Goal: Information Seeking & Learning: Learn about a topic

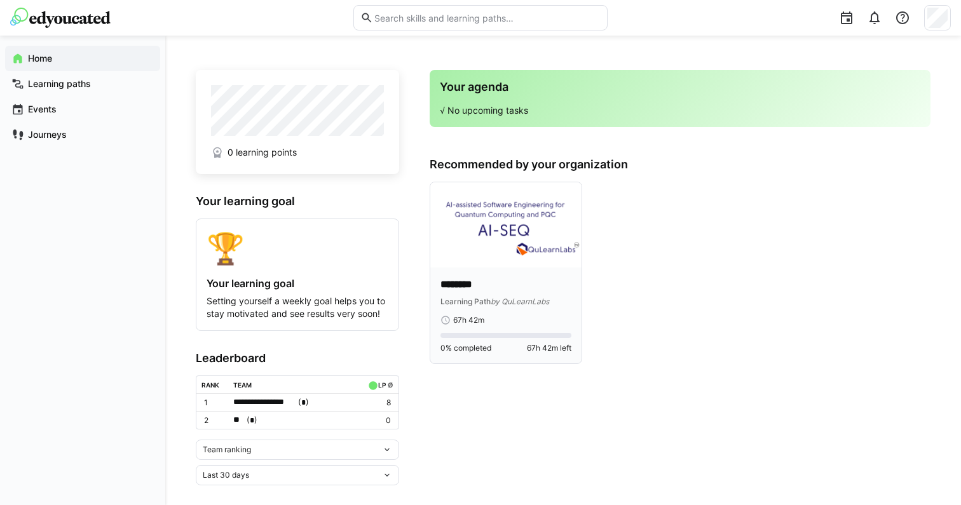
click at [504, 238] on img at bounding box center [505, 224] width 151 height 85
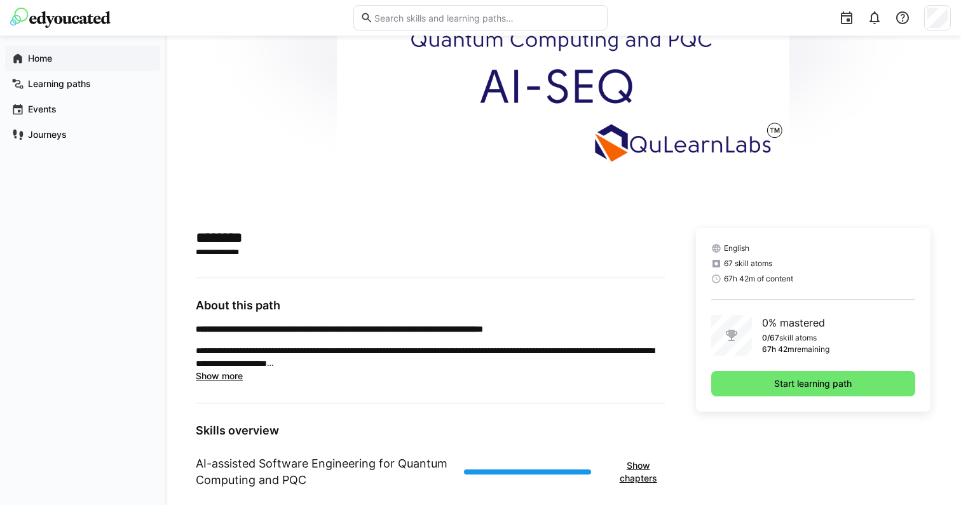
scroll to position [125, 0]
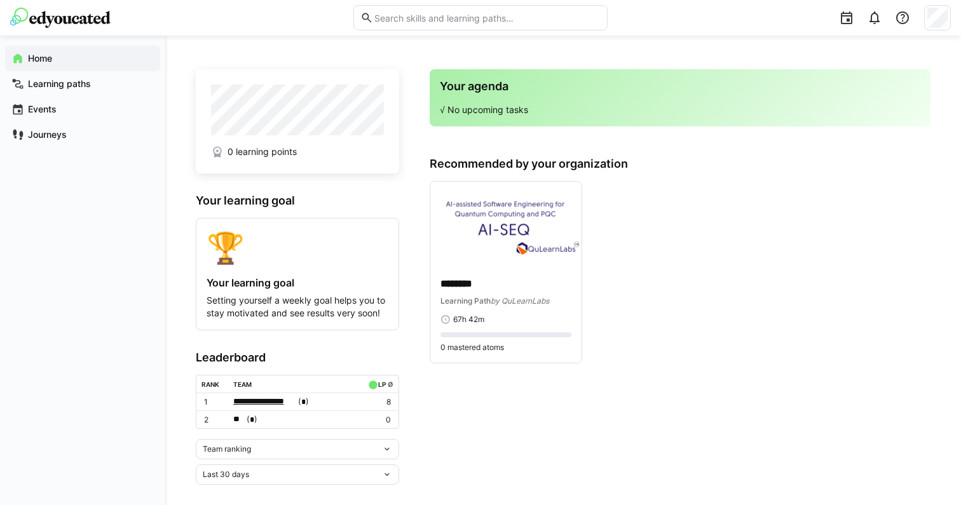
scroll to position [11, 0]
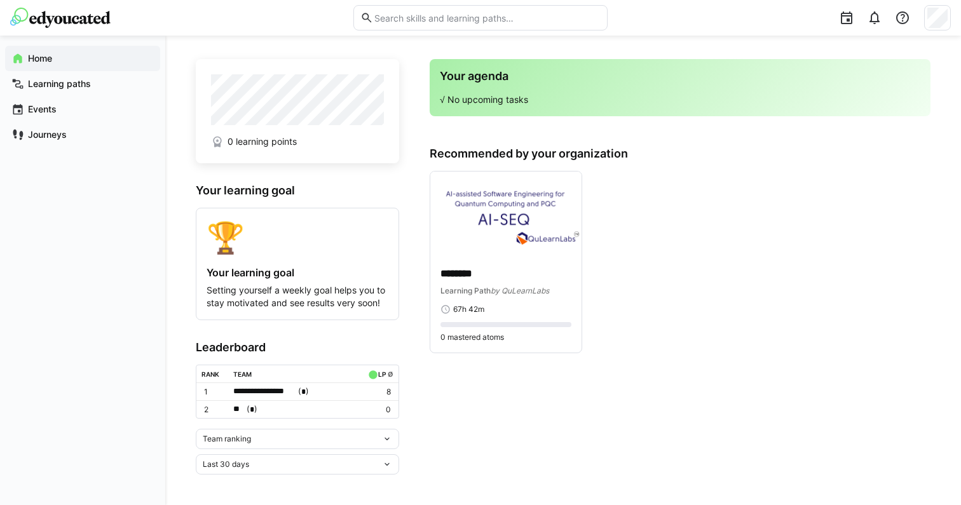
click at [245, 445] on div "Team ranking" at bounding box center [297, 439] width 203 height 20
click at [252, 449] on div "Team ranking Team ranking Individual ranking" at bounding box center [297, 439] width 203 height 20
click at [264, 465] on div "Last 30 days" at bounding box center [292, 464] width 179 height 9
click at [489, 275] on p "********" at bounding box center [506, 274] width 131 height 15
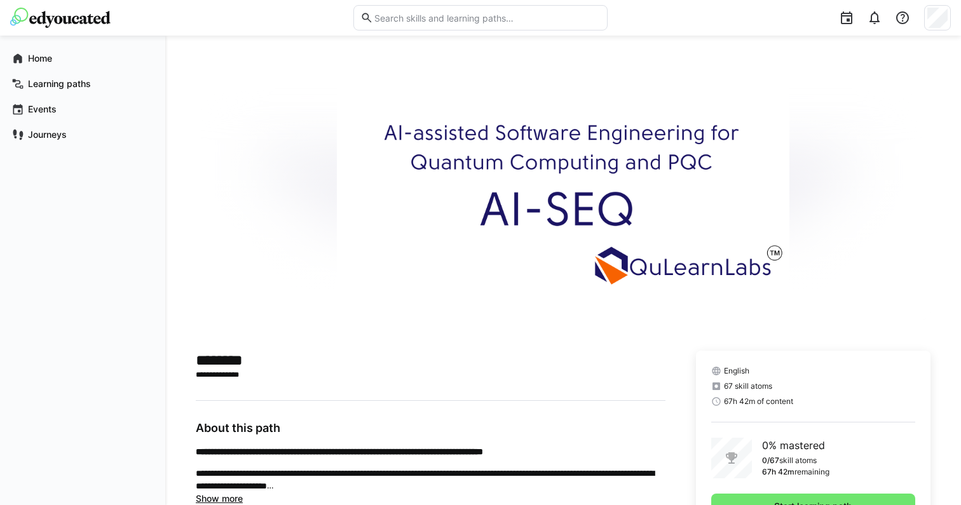
scroll to position [287, 0]
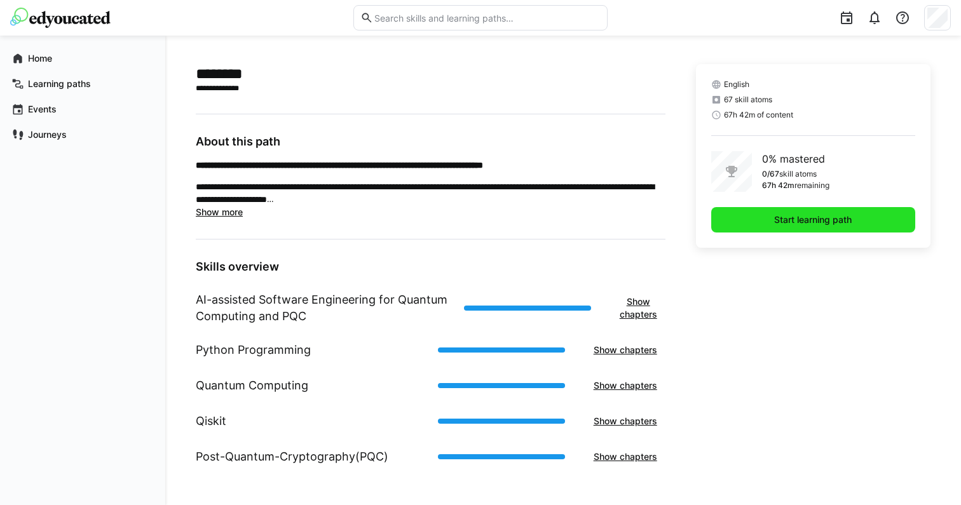
click at [760, 212] on span "Start learning path" at bounding box center [813, 219] width 204 height 25
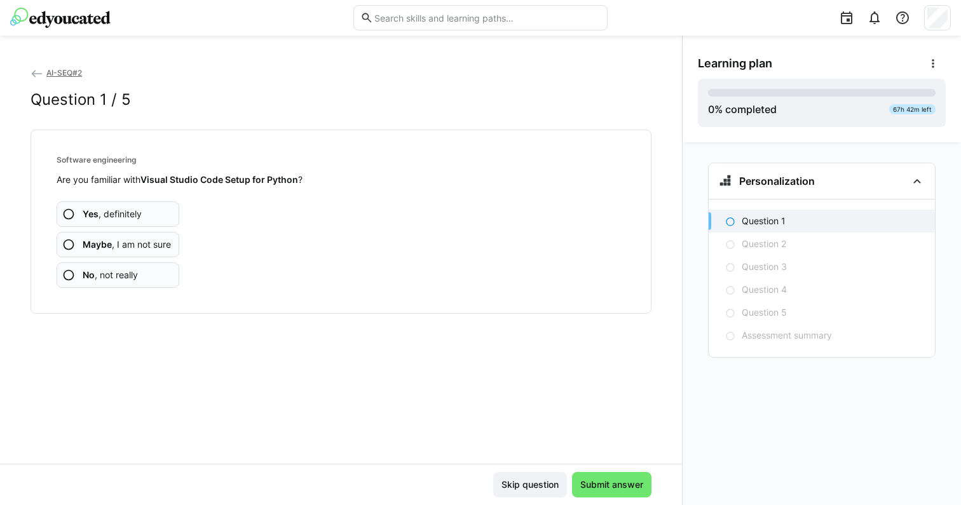
click at [156, 241] on span "Maybe , I am not sure" at bounding box center [127, 244] width 88 height 13
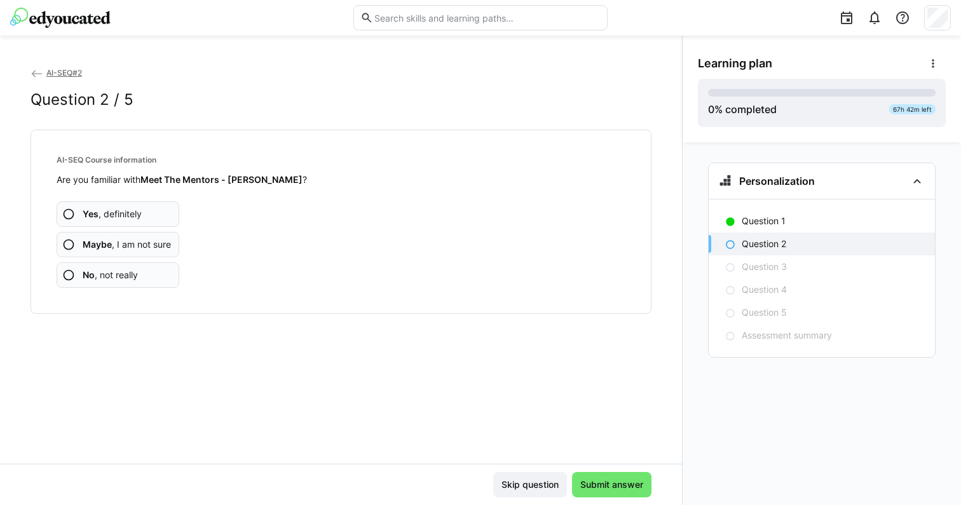
click at [161, 249] on span "Maybe , I am not sure" at bounding box center [127, 244] width 88 height 13
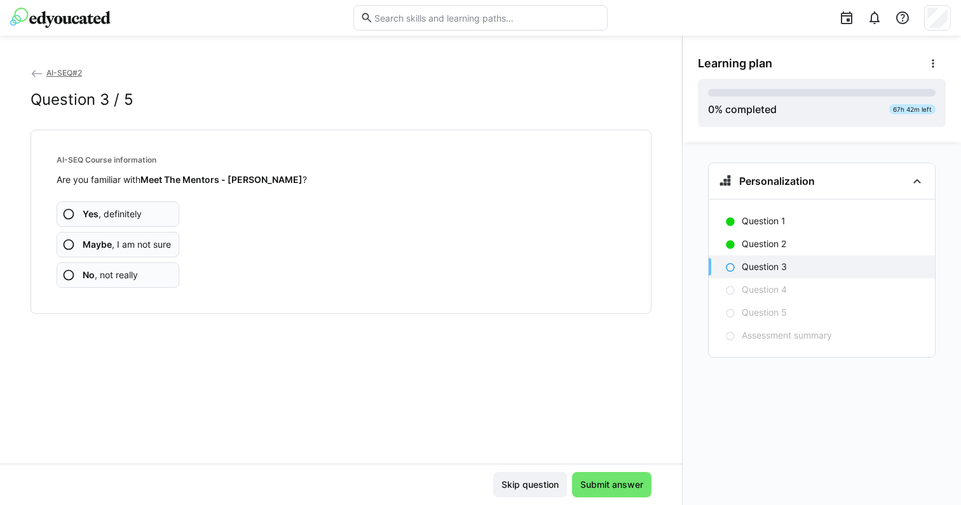
click at [256, 177] on strong "Meet The Mentors - Pascal" at bounding box center [222, 179] width 162 height 11
drag, startPoint x: 256, startPoint y: 177, endPoint x: 233, endPoint y: 177, distance: 22.9
click at [233, 177] on strong "Meet The Mentors - Pascal" at bounding box center [222, 179] width 162 height 11
click at [167, 267] on app-assessment-question-radio "No , not really" at bounding box center [118, 275] width 123 height 25
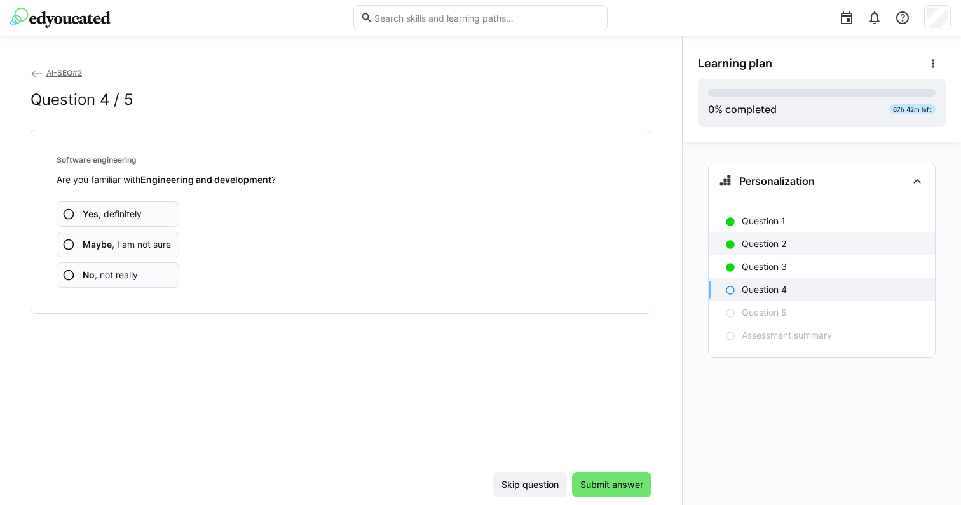
click at [794, 235] on div "Question 2" at bounding box center [822, 244] width 226 height 23
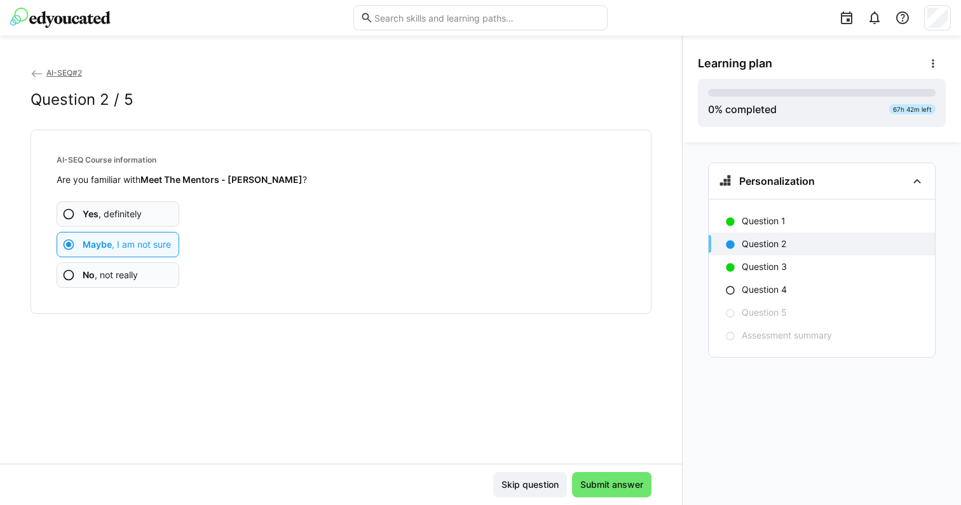
click at [144, 214] on app-assessment-question-radio "Yes , definitely" at bounding box center [118, 214] width 123 height 25
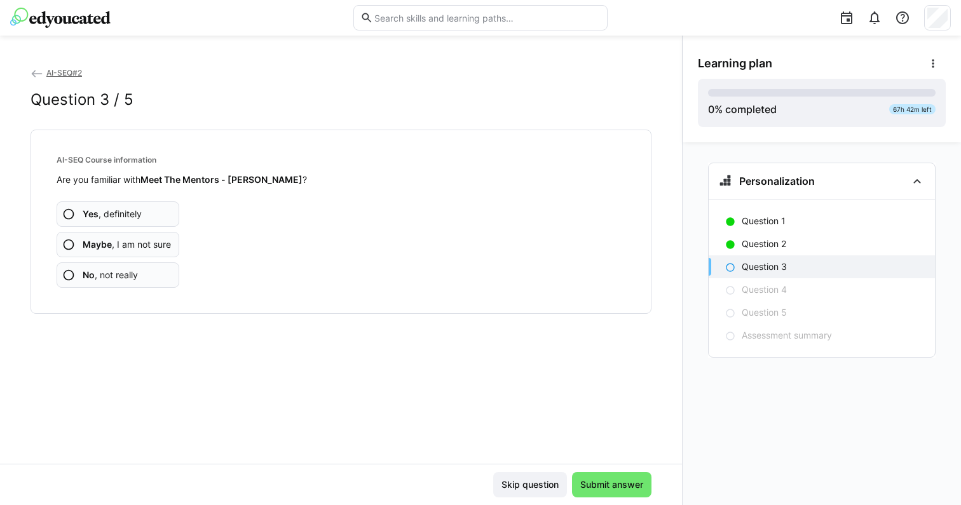
click at [785, 260] on div "Question 3" at bounding box center [822, 267] width 226 height 23
click at [162, 245] on span "Maybe , I am not sure" at bounding box center [127, 244] width 88 height 13
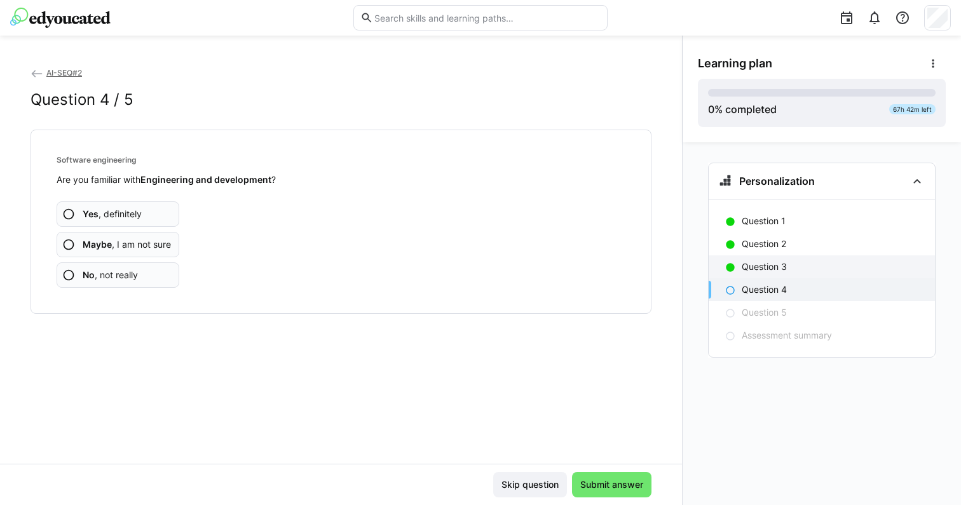
click at [783, 278] on div "Question 3" at bounding box center [822, 267] width 226 height 23
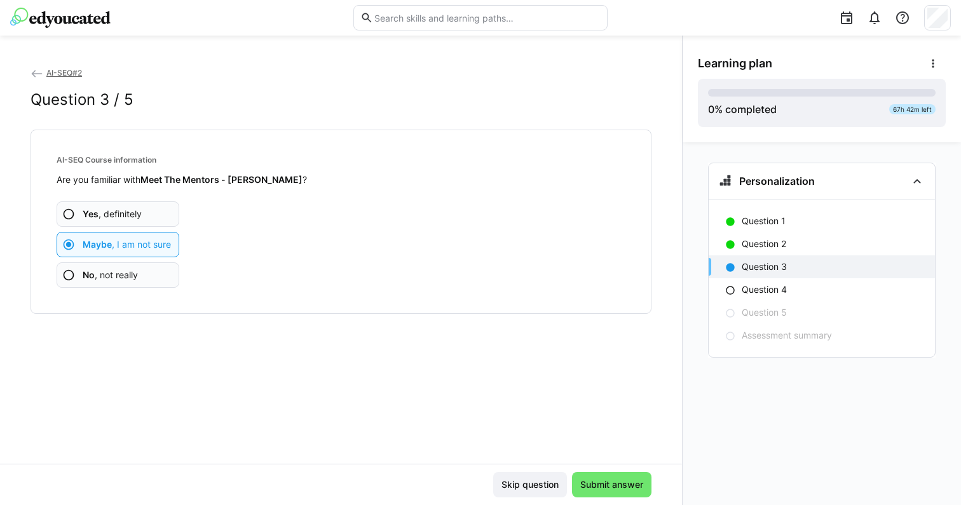
click at [142, 277] on app-assessment-question-radio "No , not really" at bounding box center [118, 275] width 123 height 25
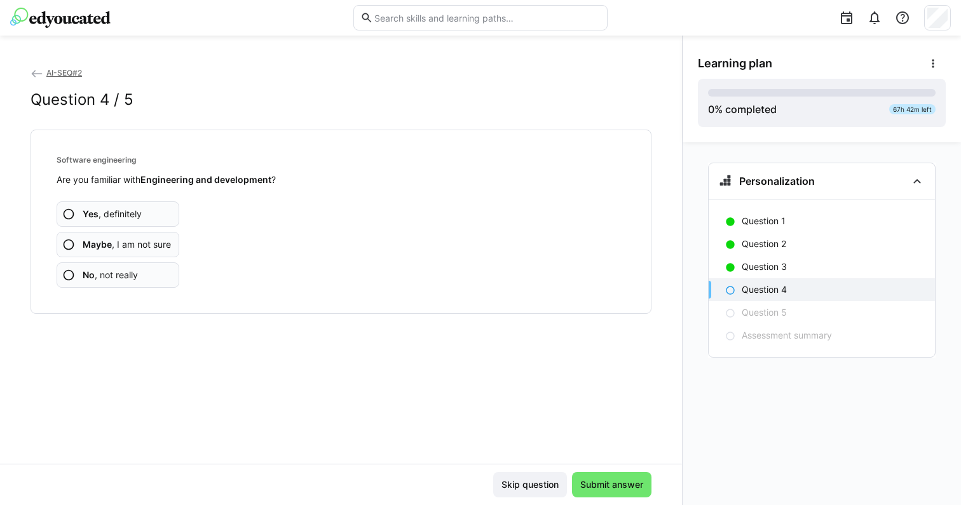
click at [160, 208] on app-assessment-question-radio "Yes , definitely" at bounding box center [118, 214] width 123 height 25
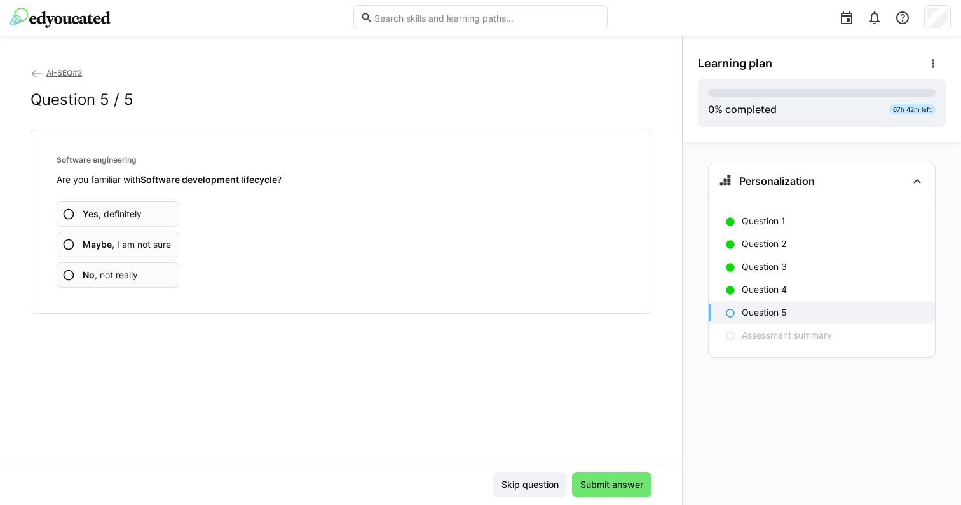
click at [120, 213] on span "Yes , definitely" at bounding box center [112, 214] width 59 height 13
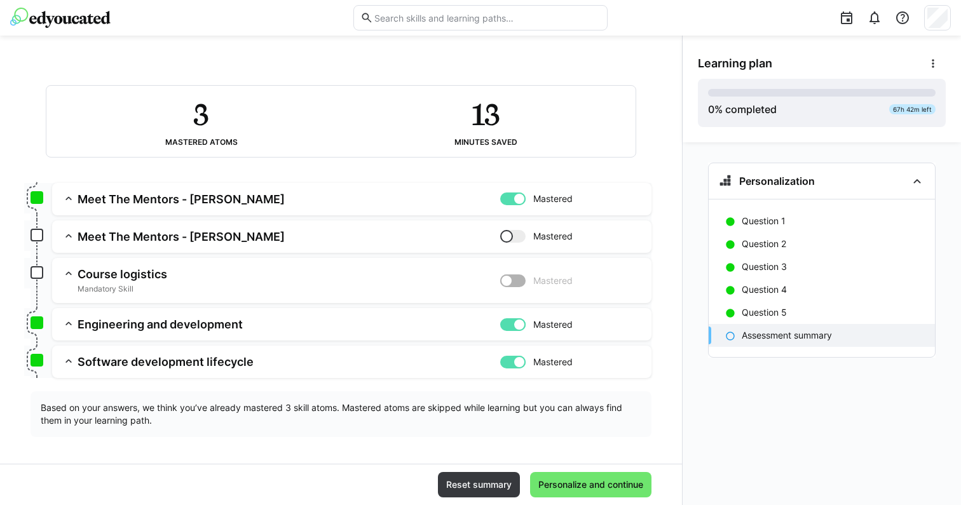
scroll to position [64, 0]
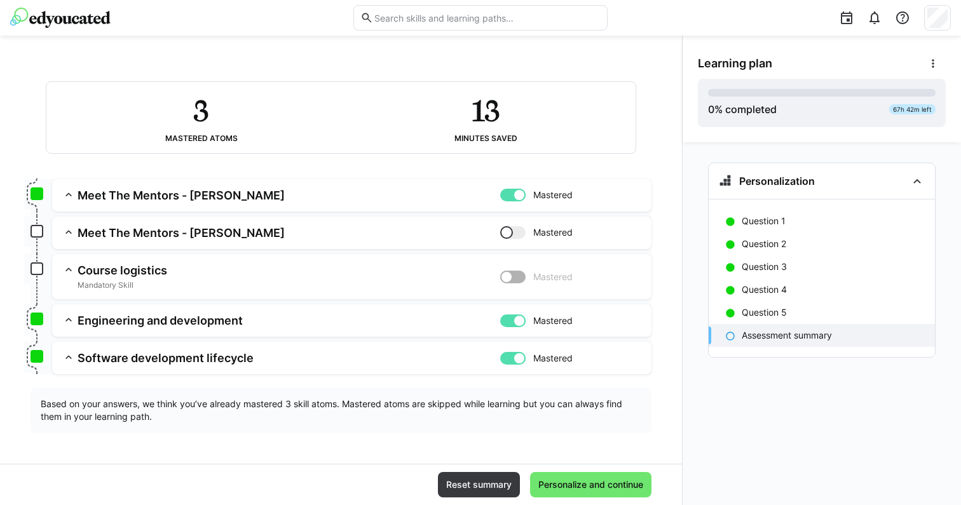
click at [151, 236] on h3 "Meet The Mentors - Pascal" at bounding box center [289, 233] width 423 height 15
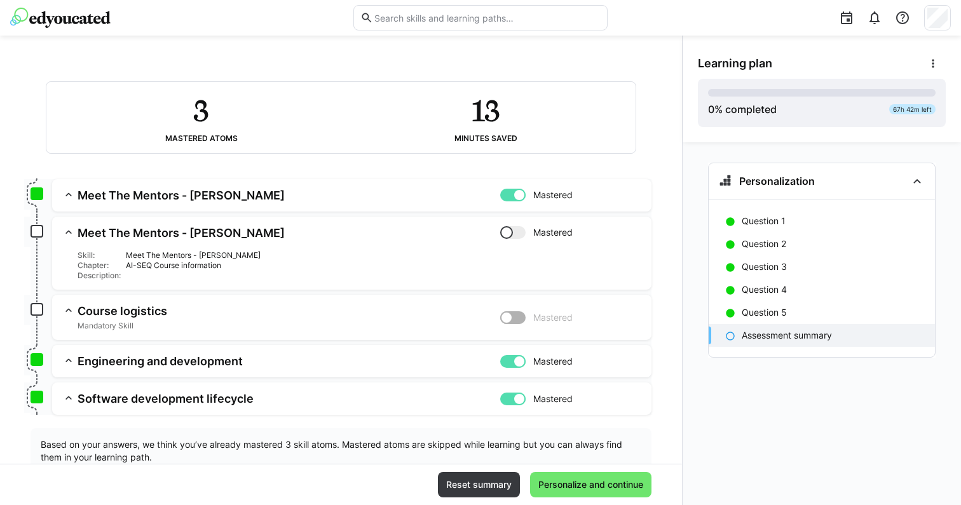
click at [195, 265] on div "AI-SEQ Course information" at bounding box center [384, 266] width 516 height 10
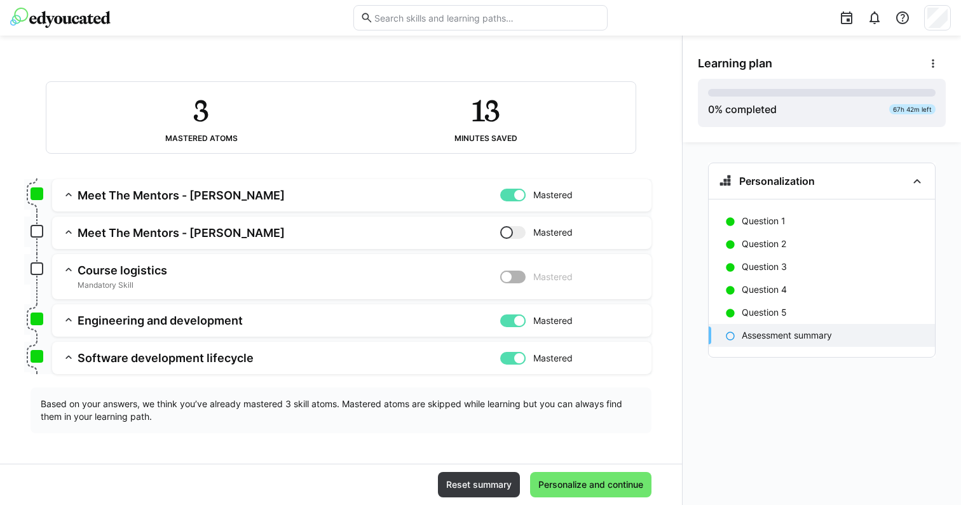
click at [195, 265] on div "Meet The Mentors - Ravi Mastered Skill: Meet The Mentors - Ravi Chapter: AI-SEQ…" at bounding box center [341, 277] width 621 height 196
click at [198, 235] on h3 "Meet The Mentors - Pascal" at bounding box center [289, 233] width 423 height 15
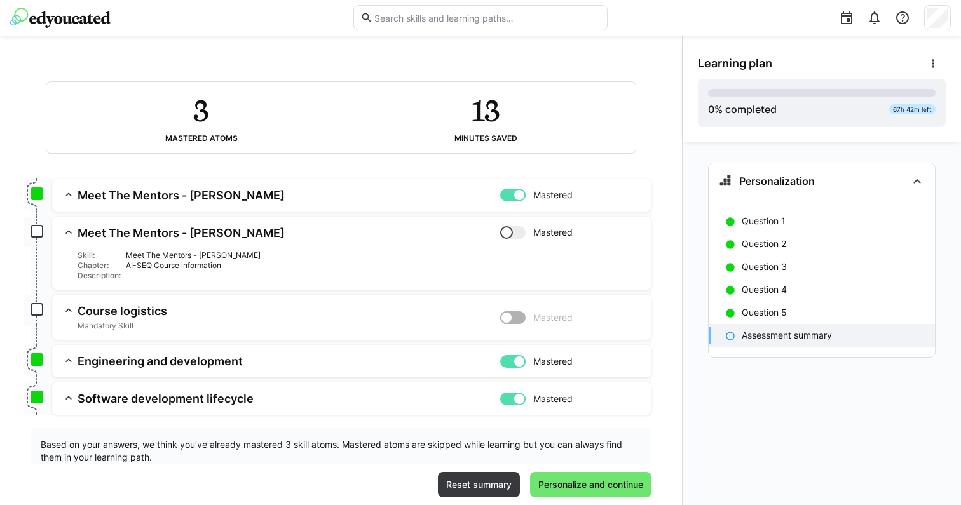
click at [205, 256] on div "Meet The Mentors - Pascal" at bounding box center [384, 256] width 516 height 10
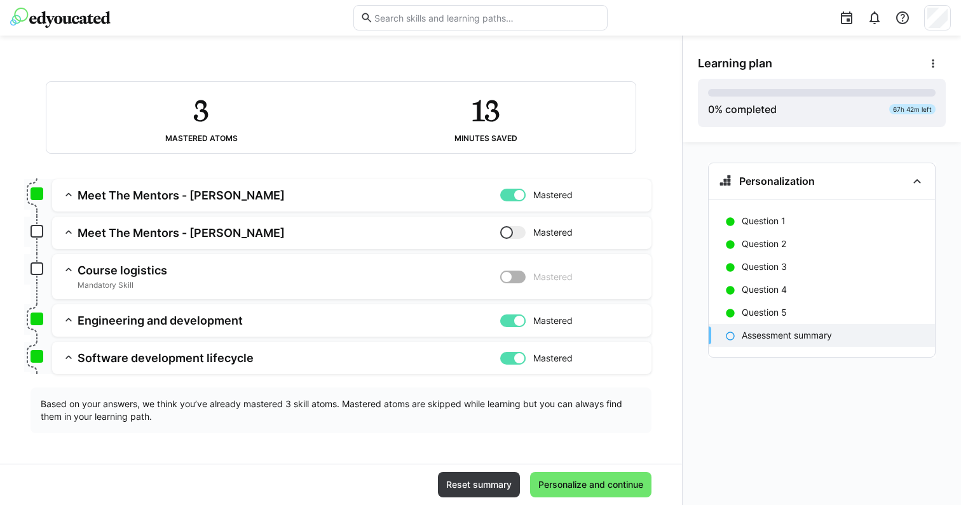
click at [205, 256] on div "Meet The Mentors - Ravi Mastered Skill: Meet The Mentors - Ravi Chapter: AI-SEQ…" at bounding box center [341, 277] width 621 height 196
click at [205, 256] on app-summary-expansion "Course logistics Mandatory Skill Mastered Skill: Course logistics Chapter: AI-S…" at bounding box center [352, 276] width 600 height 45
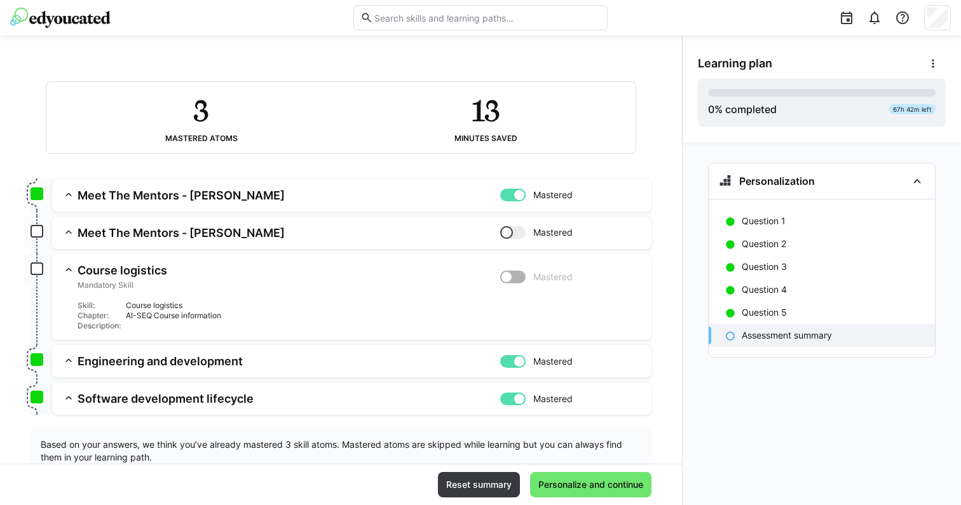
click at [205, 240] on app-summary-expansion "Meet The Mentors - Pascal Mastered Skill: Meet The Mentors - Pascal Chapter: AI…" at bounding box center [352, 233] width 600 height 32
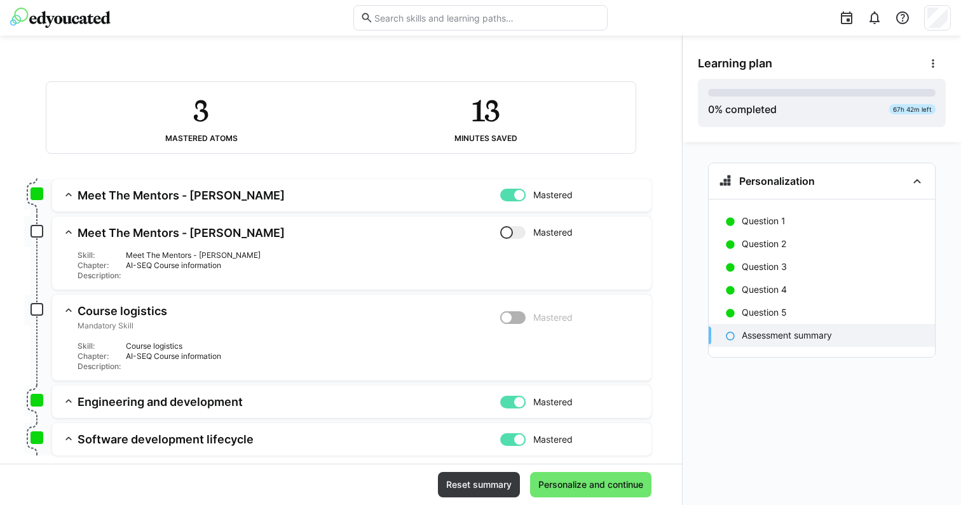
scroll to position [145, 0]
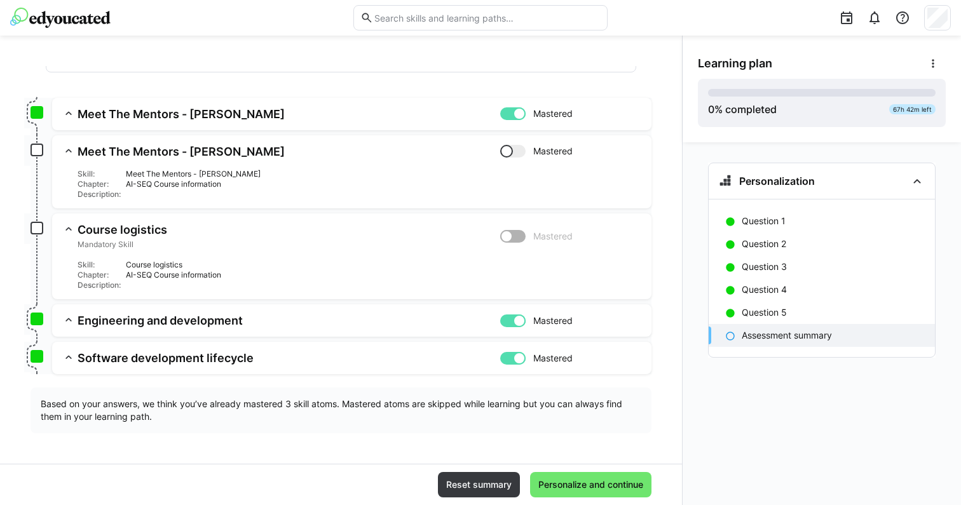
click at [436, 322] on h3 "Engineering and development" at bounding box center [289, 320] width 423 height 15
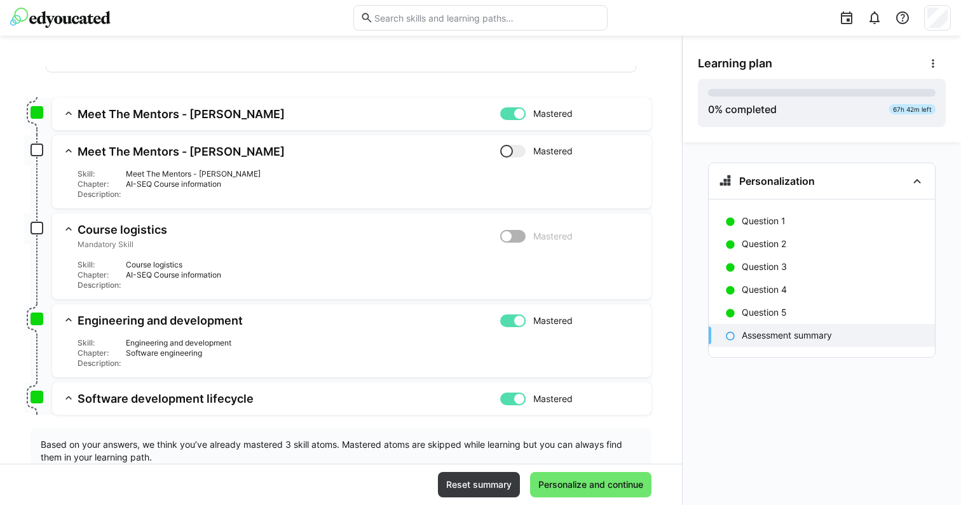
scroll to position [161, 0]
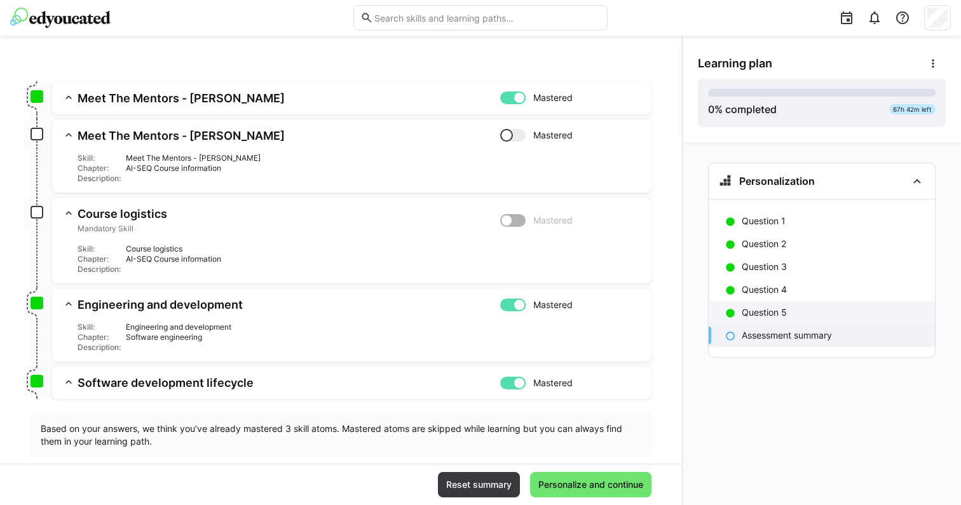
click at [775, 311] on p "Question 5" at bounding box center [764, 312] width 45 height 13
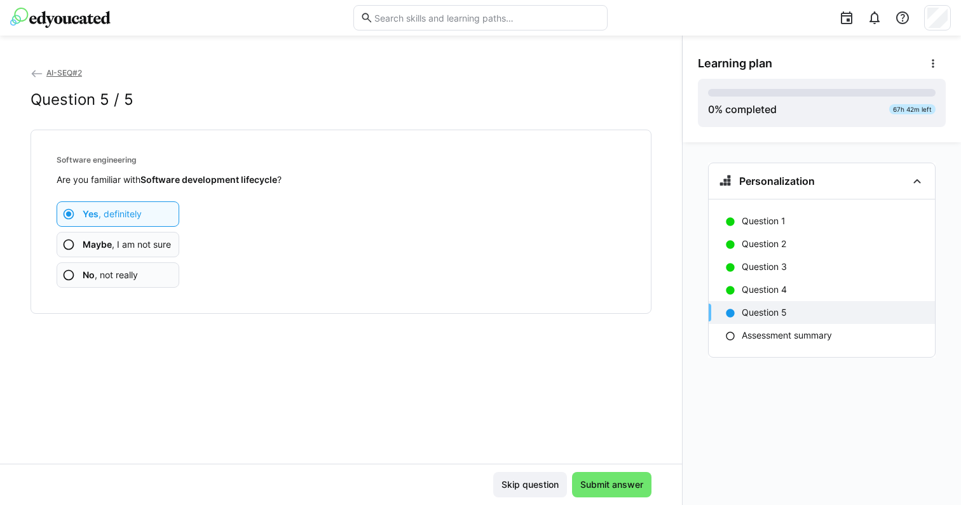
click at [130, 237] on app-assessment-question-radio "Maybe , I am not sure" at bounding box center [118, 244] width 123 height 25
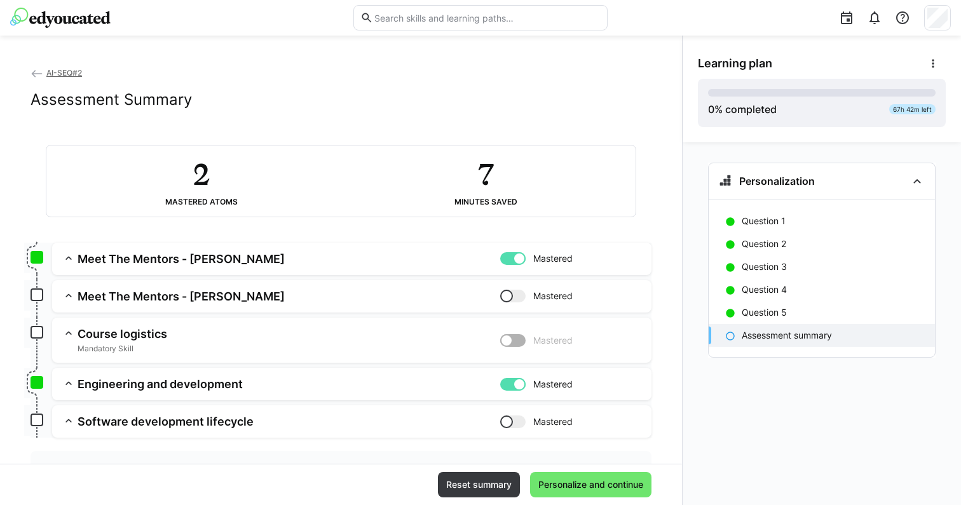
click at [556, 385] on span "Mastered" at bounding box center [552, 384] width 39 height 13
click at [507, 424] on div at bounding box center [506, 422] width 13 height 13
click at [514, 425] on div at bounding box center [519, 422] width 13 height 13
click at [755, 315] on p "Question 5" at bounding box center [764, 312] width 45 height 13
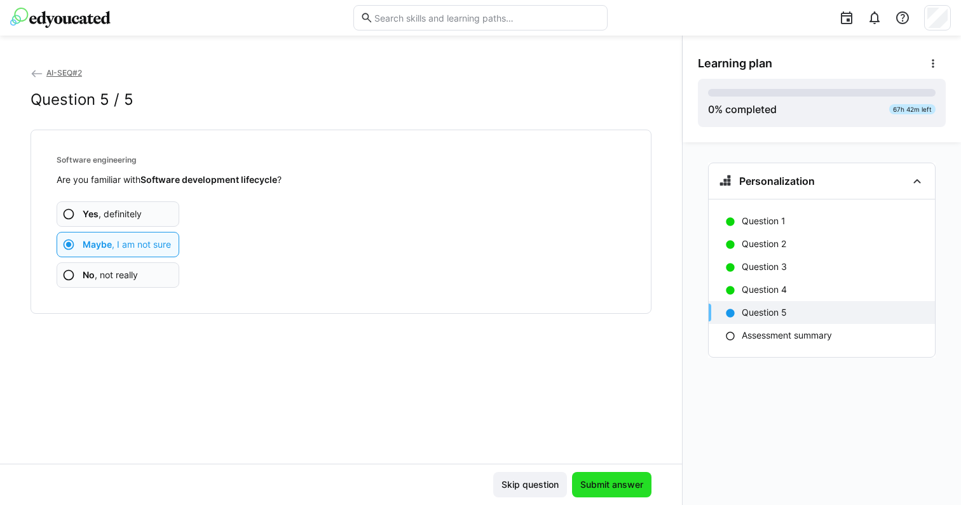
click at [598, 483] on span "Submit answer" at bounding box center [612, 485] width 67 height 13
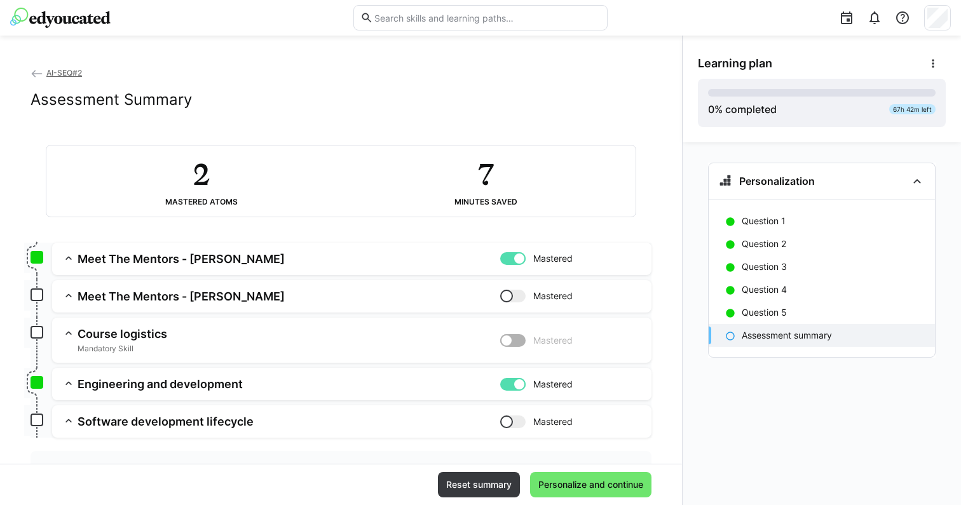
click at [558, 350] on app-assessment-toggle "Mastered" at bounding box center [570, 340] width 141 height 27
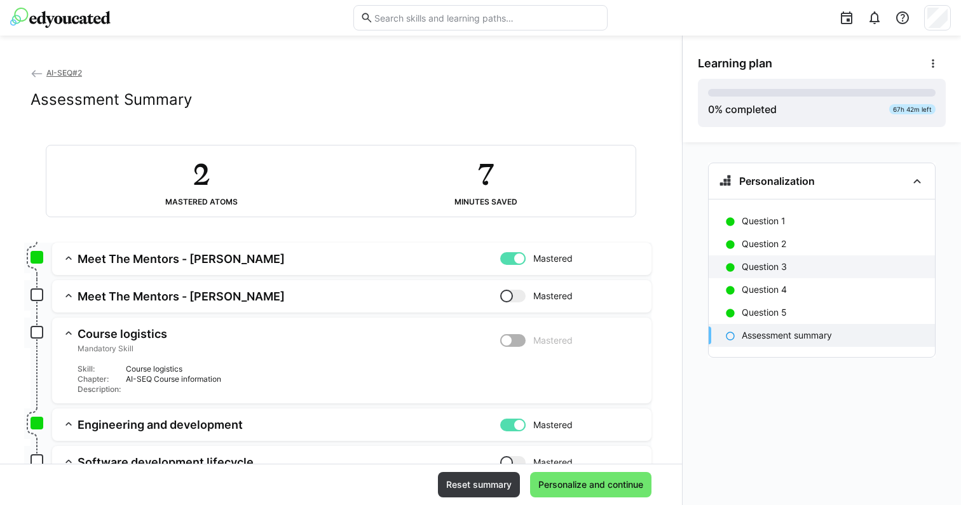
click at [751, 264] on p "Question 3" at bounding box center [764, 267] width 45 height 13
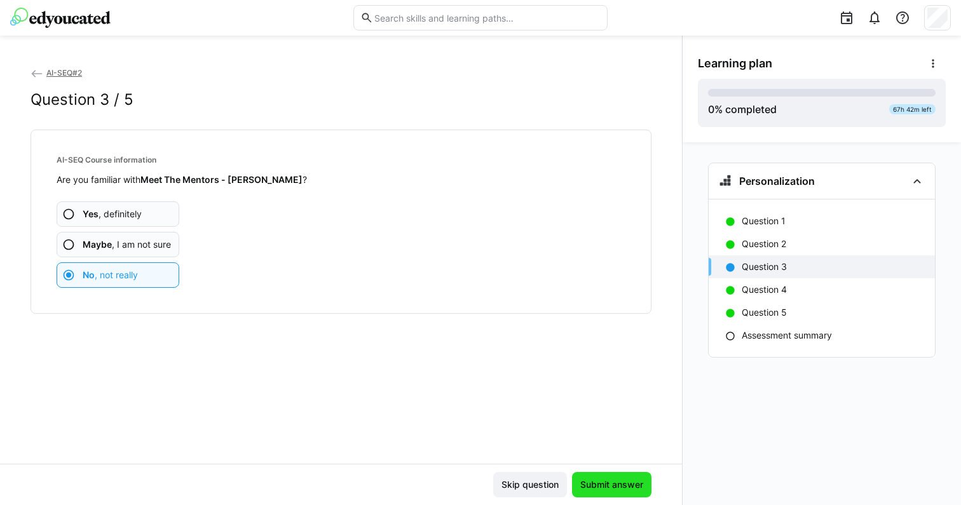
click at [587, 485] on span "Submit answer" at bounding box center [612, 485] width 67 height 13
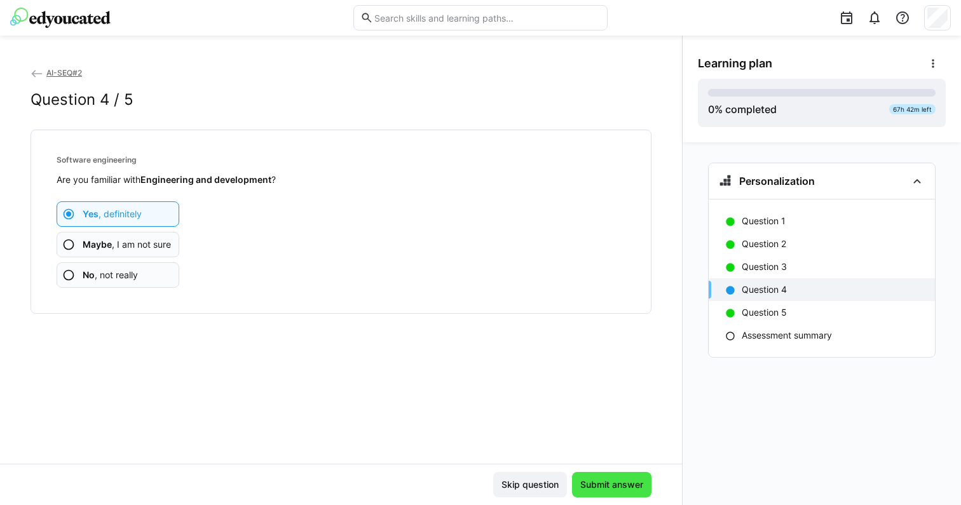
click at [615, 485] on span "Submit answer" at bounding box center [612, 485] width 67 height 13
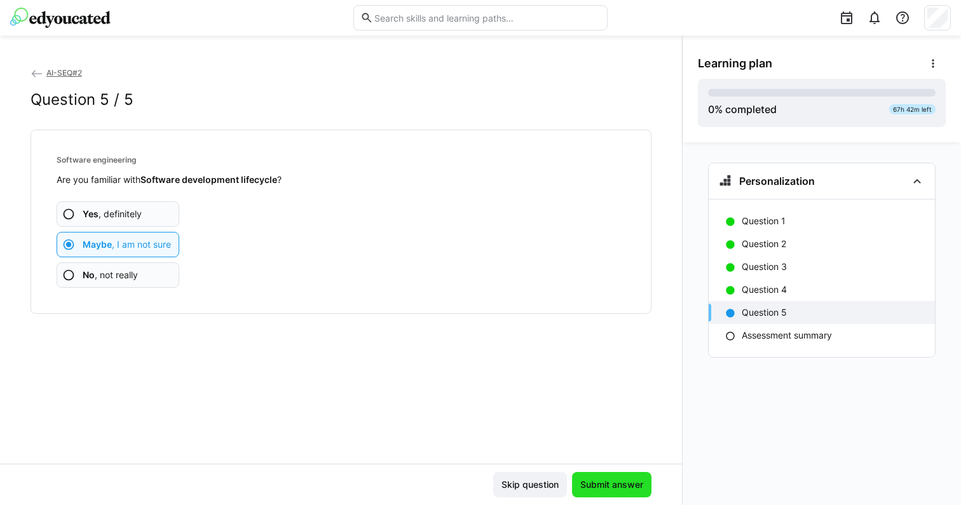
click at [612, 481] on span "Submit answer" at bounding box center [612, 485] width 67 height 13
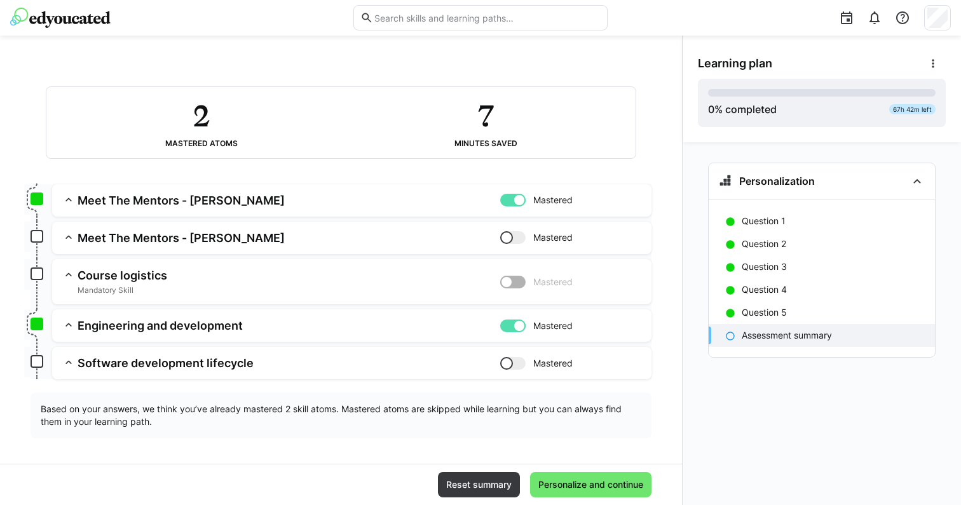
scroll to position [64, 0]
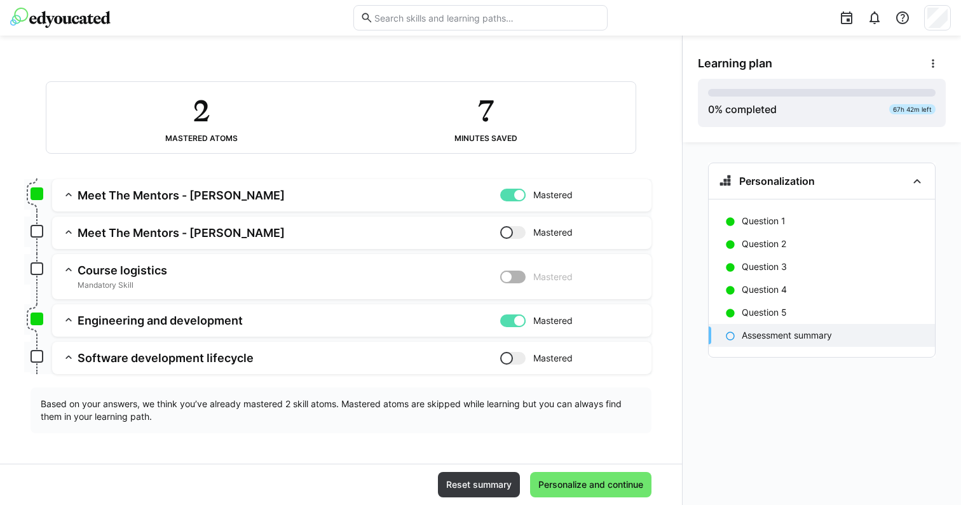
click at [507, 358] on div at bounding box center [506, 358] width 13 height 13
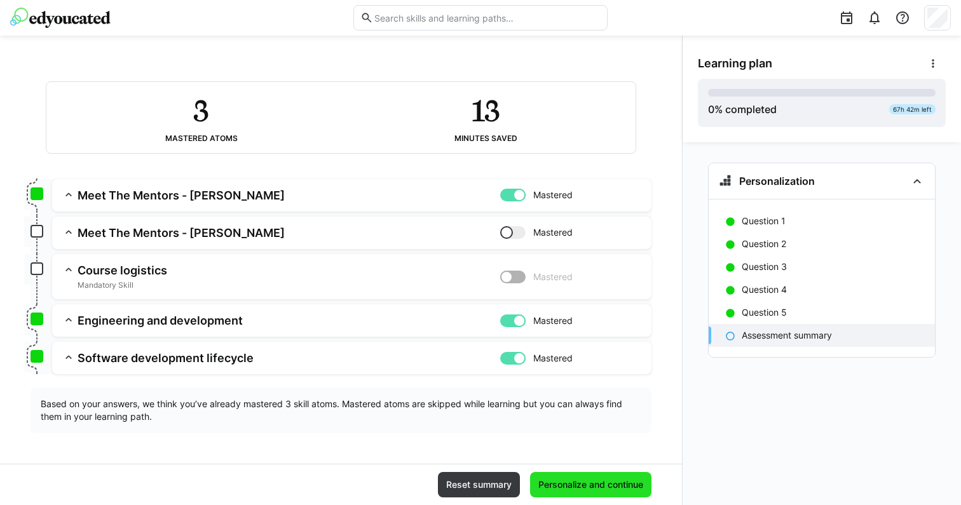
click at [579, 482] on span "Personalize and continue" at bounding box center [591, 485] width 109 height 13
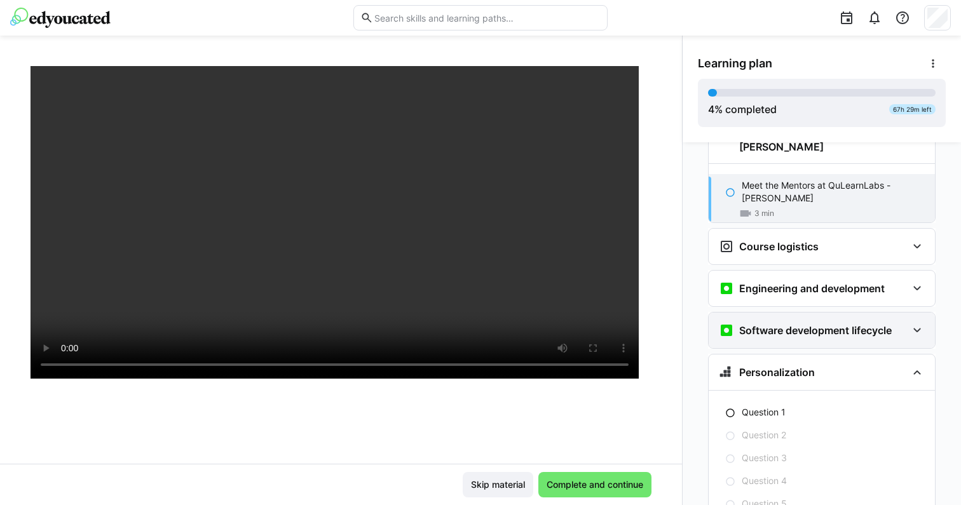
scroll to position [0, 0]
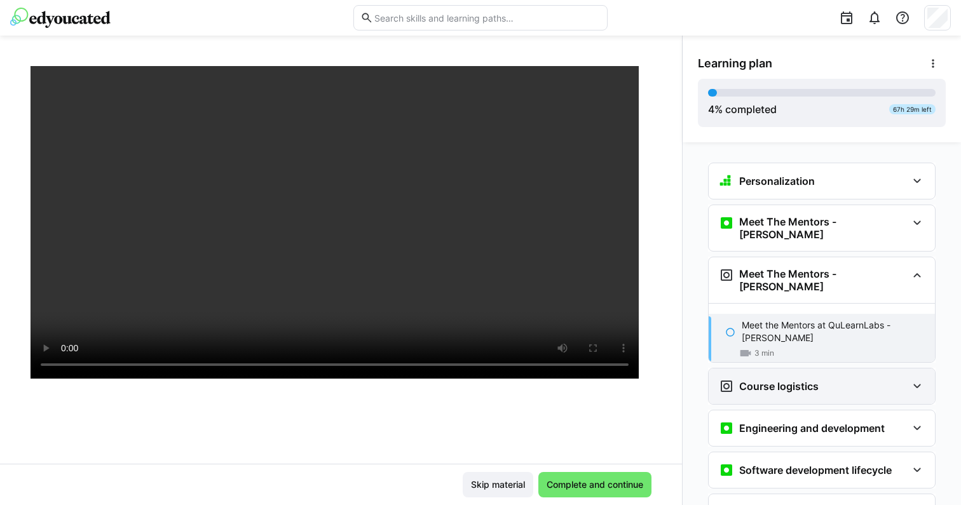
click at [741, 380] on h3 "Course logistics" at bounding box center [778, 386] width 79 height 13
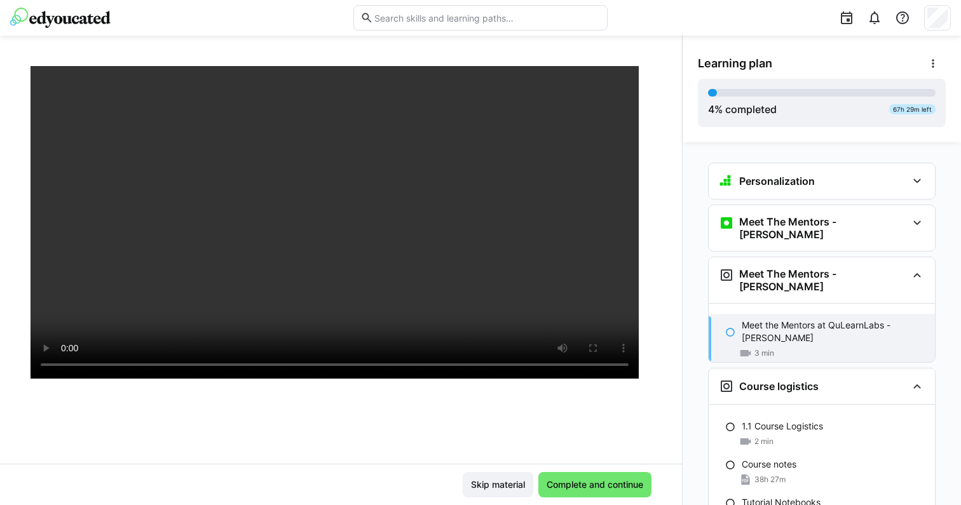
click at [745, 314] on div "Meet the Mentors at QuLearnLabs - Pascal 3 min" at bounding box center [822, 339] width 226 height 51
click at [752, 377] on div "Course logistics" at bounding box center [822, 387] width 226 height 36
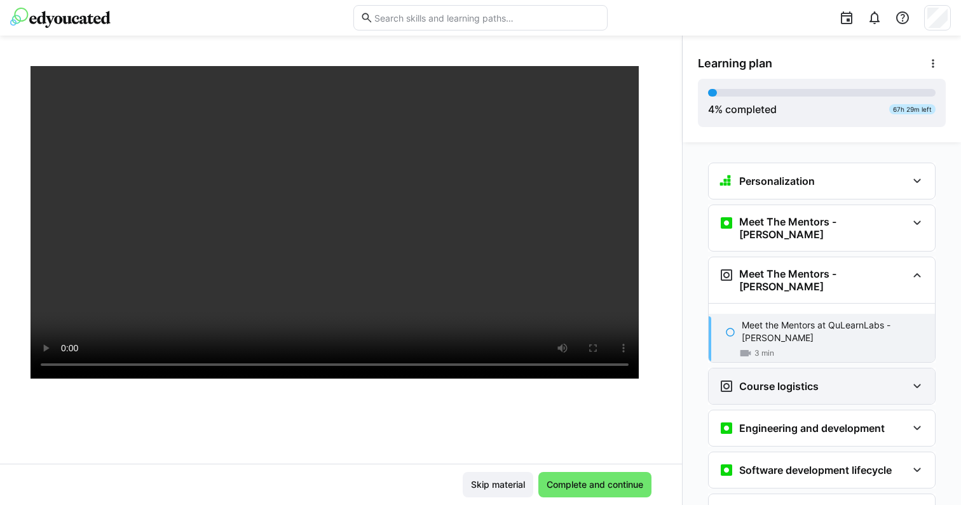
click at [751, 376] on div "Course logistics" at bounding box center [822, 387] width 226 height 36
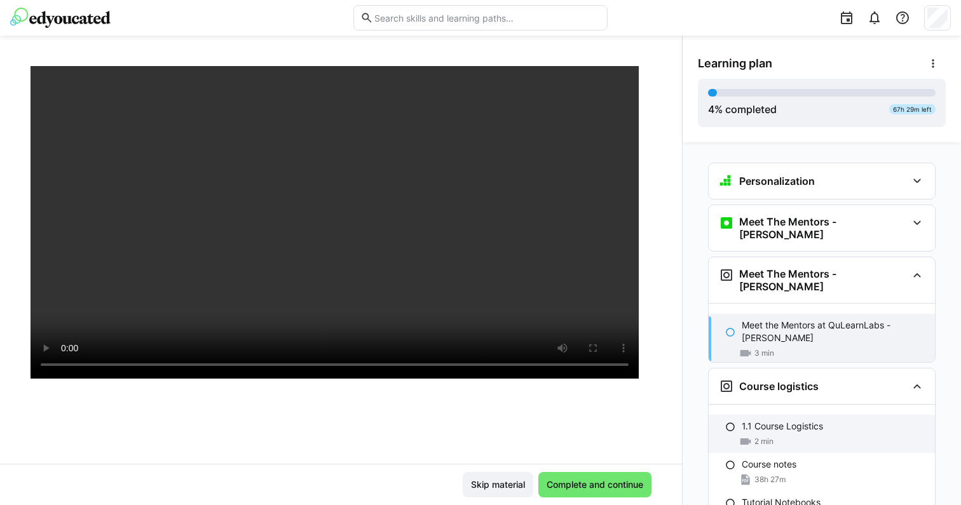
click at [753, 420] on p "1.1 Course Logistics" at bounding box center [782, 426] width 81 height 13
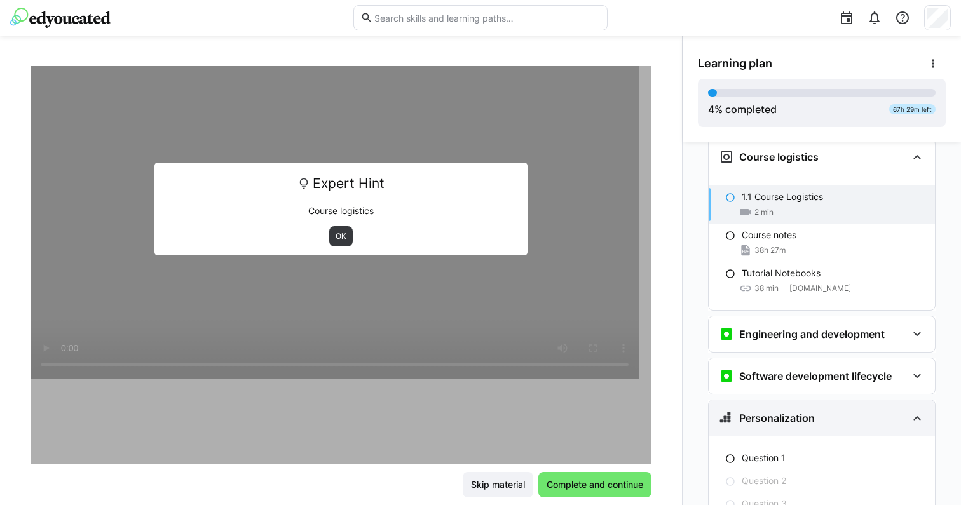
scroll to position [247, 0]
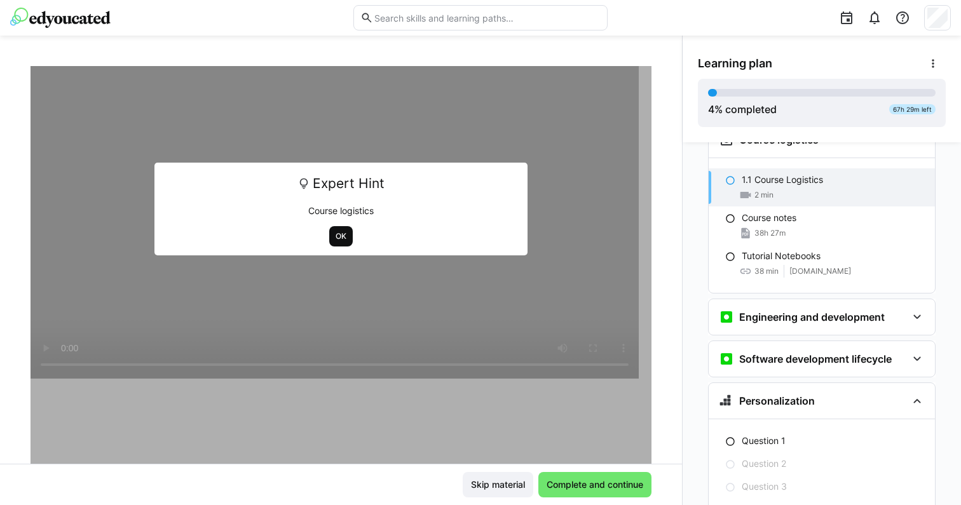
click at [343, 233] on span "OK" at bounding box center [341, 236] width 24 height 20
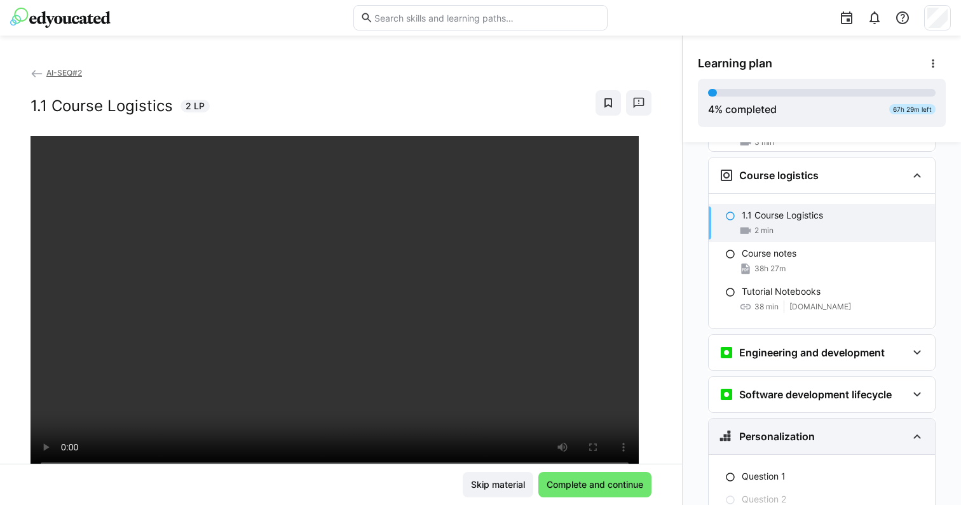
scroll to position [0, 0]
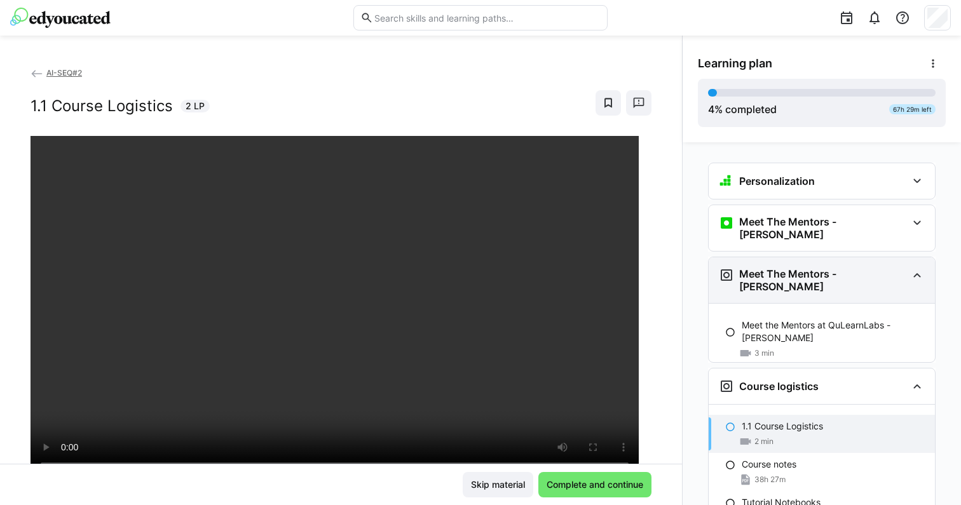
click at [894, 268] on div "Meet The Mentors - Pascal" at bounding box center [813, 280] width 188 height 25
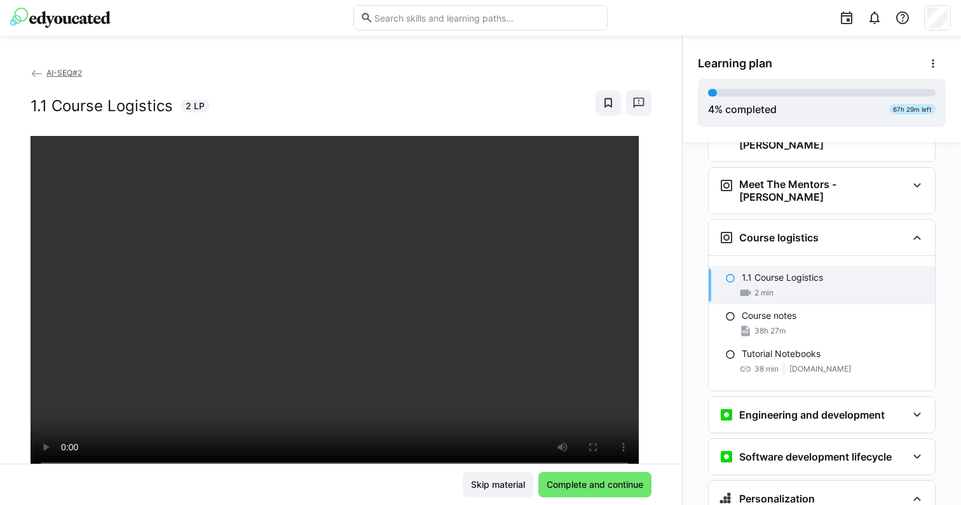
scroll to position [44, 0]
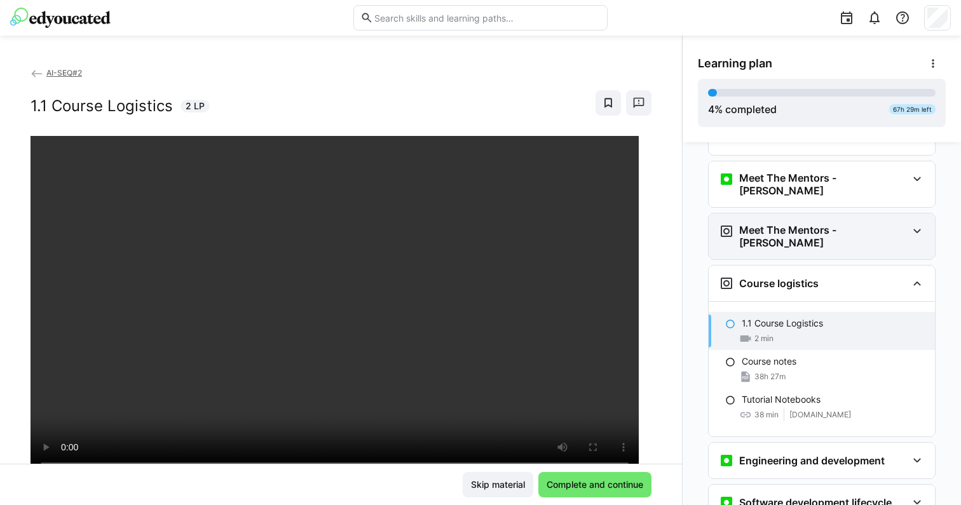
click at [910, 226] on eds-icon at bounding box center [917, 231] width 15 height 15
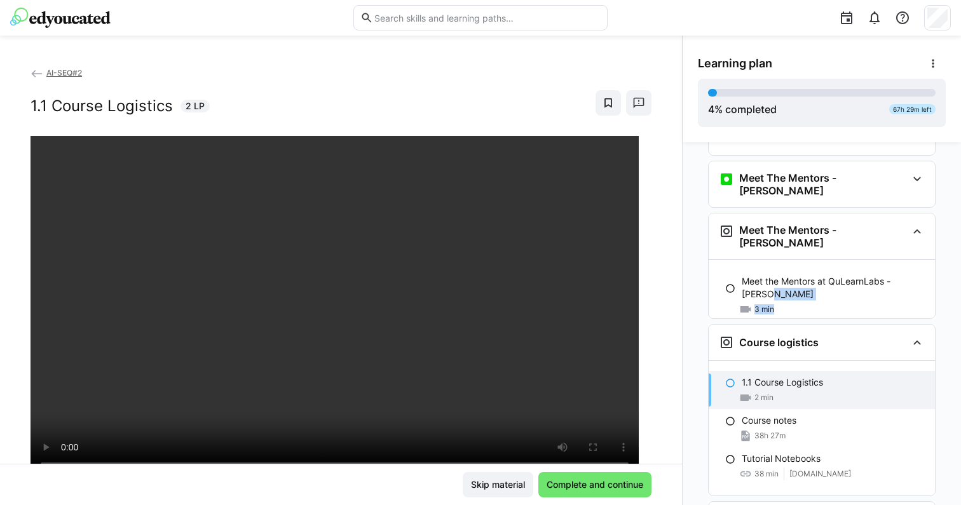
drag, startPoint x: 891, startPoint y: 268, endPoint x: 891, endPoint y: 297, distance: 29.2
click at [891, 296] on div "Meet the Mentors at QuLearnLabs - Pascal 3 min" at bounding box center [822, 295] width 226 height 71
click at [372, 473] on div "Skip material Complete and continue" at bounding box center [341, 484] width 621 height 25
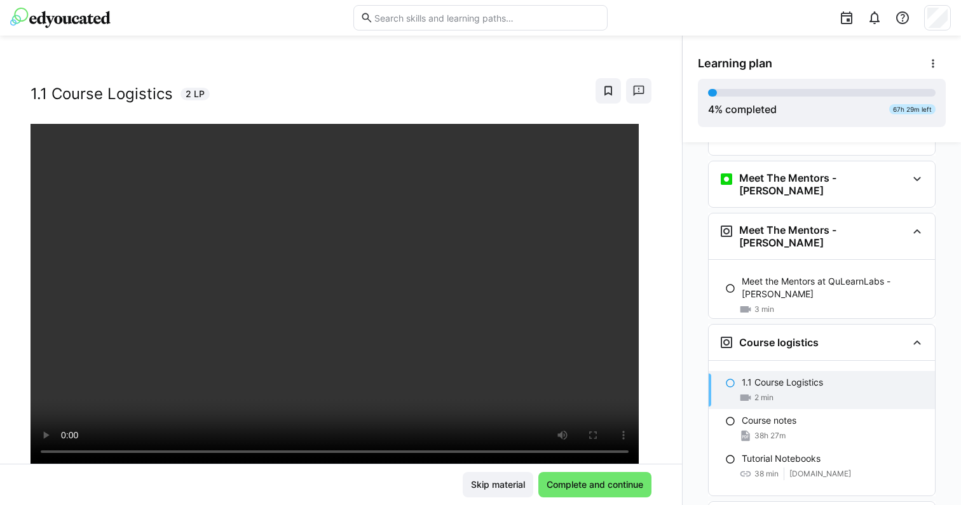
scroll to position [0, 0]
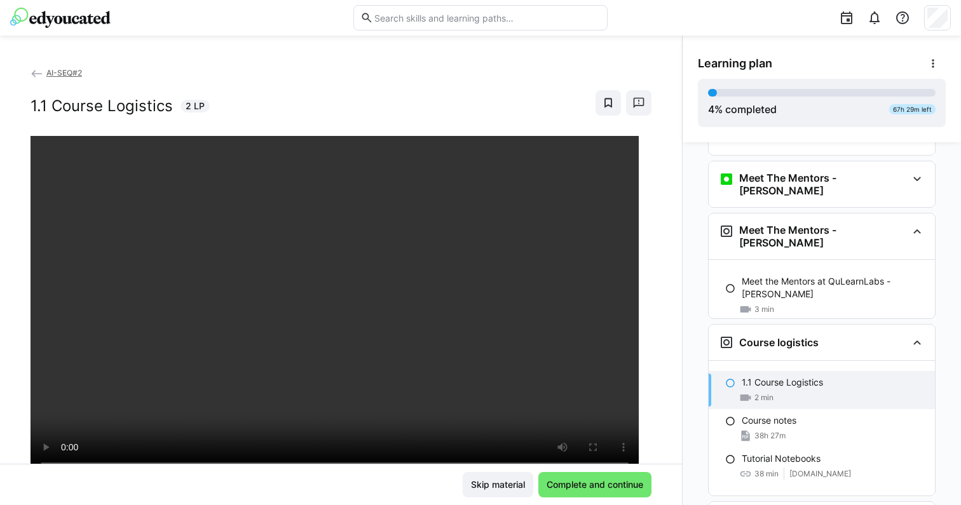
click at [62, 75] on span "AI-SEQ#2" at bounding box center [64, 73] width 36 height 10
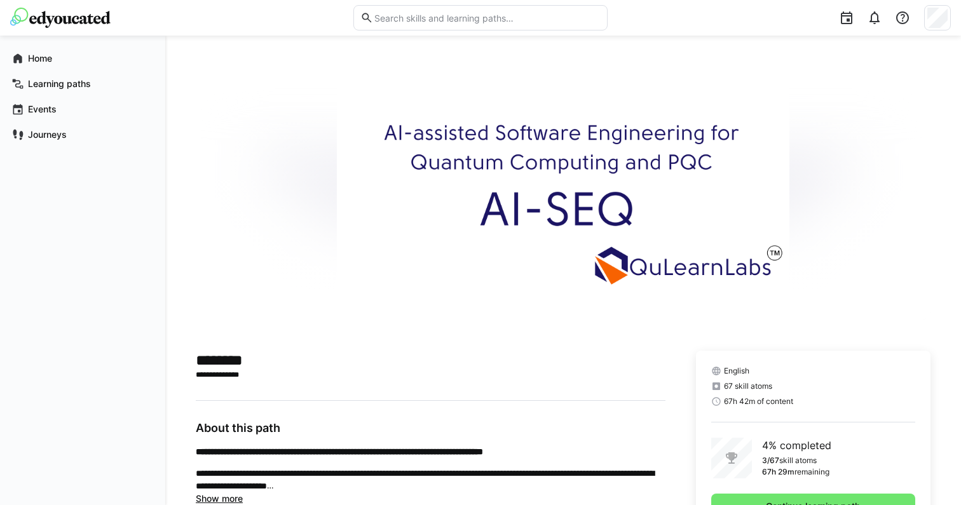
click at [629, 246] on img at bounding box center [563, 193] width 452 height 254
drag, startPoint x: 629, startPoint y: 246, endPoint x: 615, endPoint y: 135, distance: 112.2
click at [615, 135] on img at bounding box center [563, 193] width 452 height 254
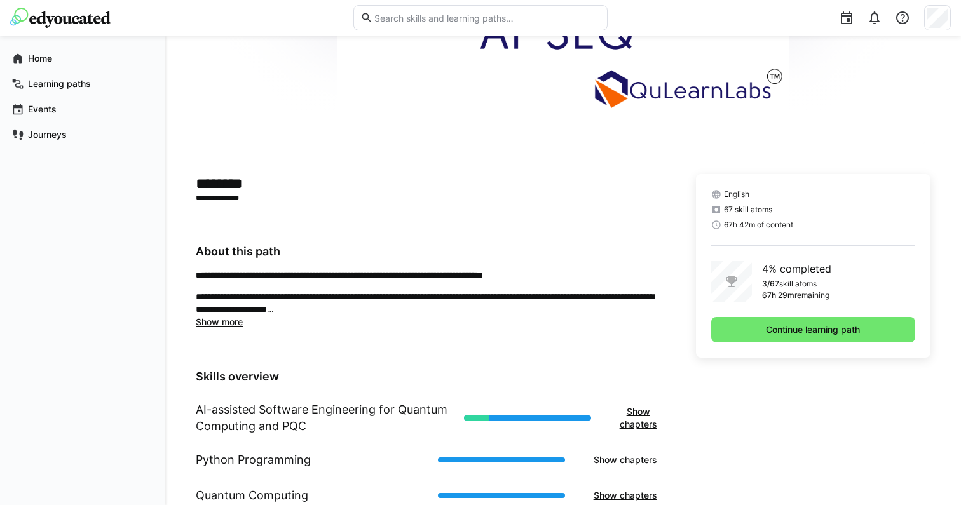
scroll to position [177, 0]
drag, startPoint x: 615, startPoint y: 135, endPoint x: 507, endPoint y: 8, distance: 166.5
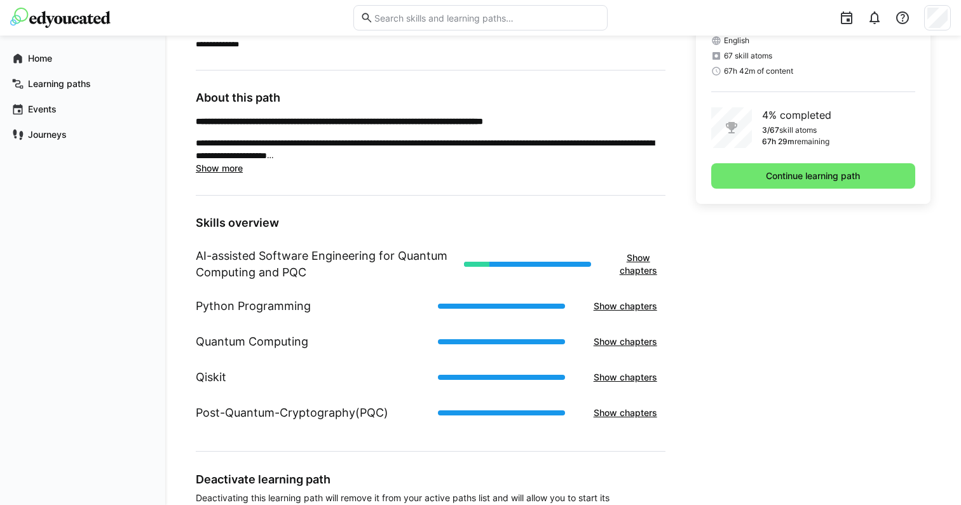
scroll to position [424, 0]
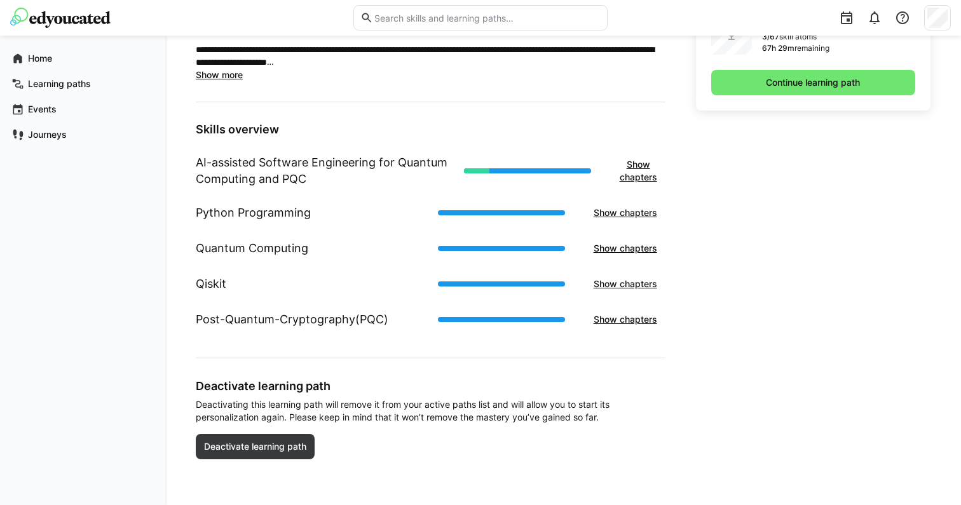
click at [421, 164] on h1 "AI-assisted Software Engineering for Quantum Computing and PQC" at bounding box center [325, 171] width 258 height 33
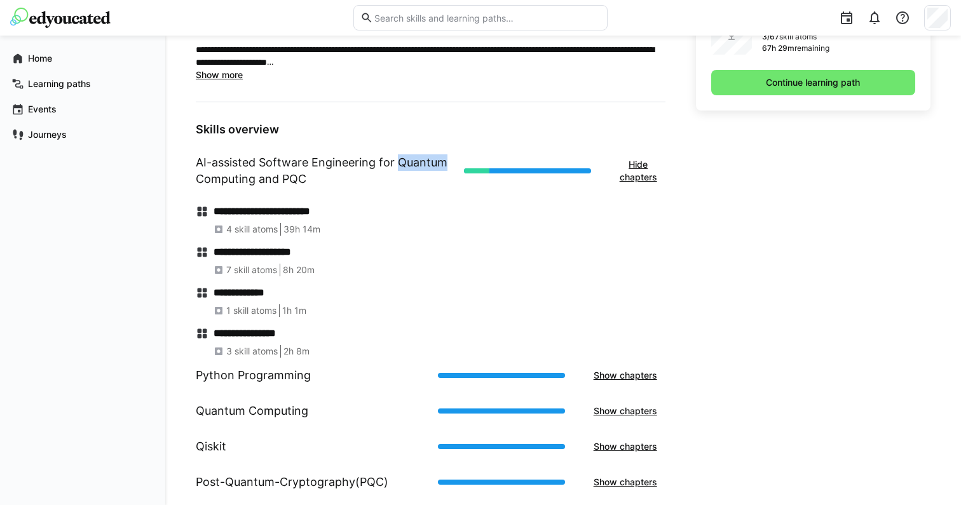
click at [421, 164] on h1 "AI-assisted Software Engineering for Quantum Computing and PQC" at bounding box center [325, 171] width 258 height 33
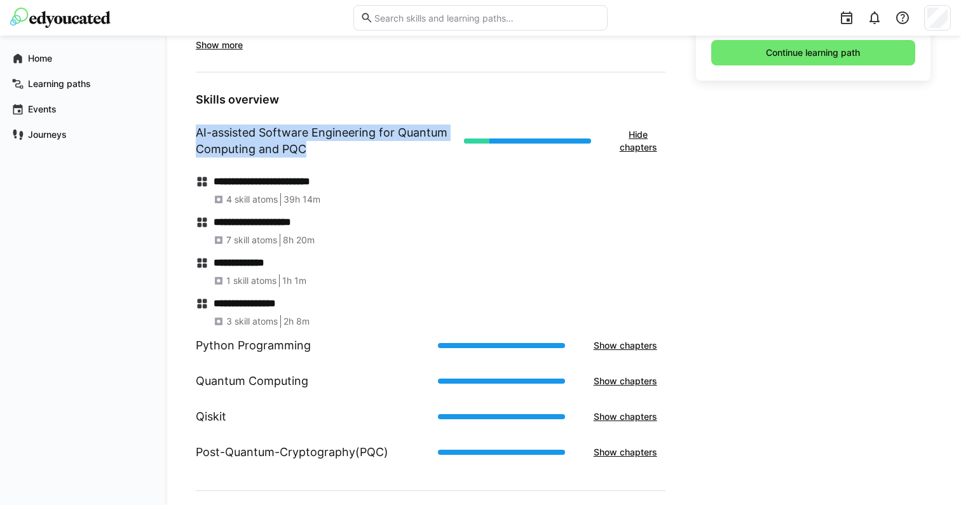
scroll to position [489, 0]
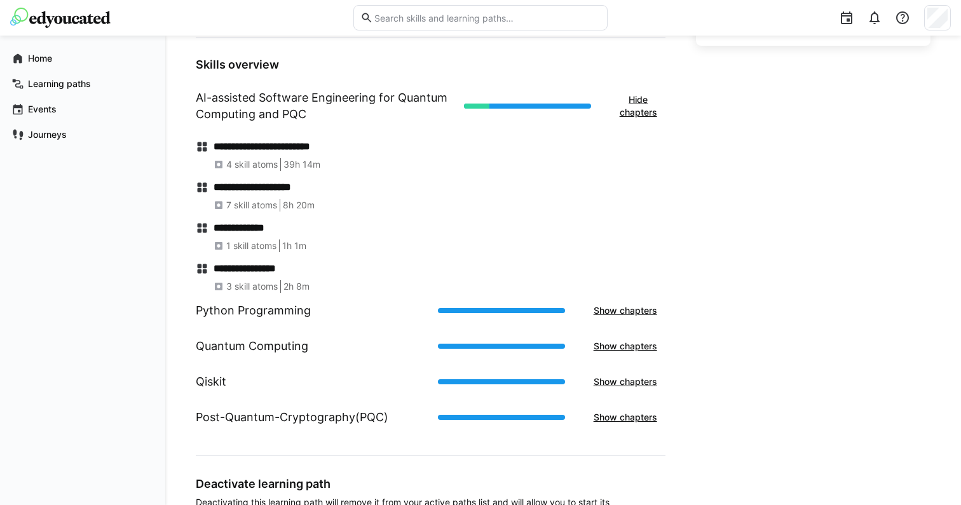
click at [290, 305] on h1 "Python Programming" at bounding box center [253, 311] width 115 height 17
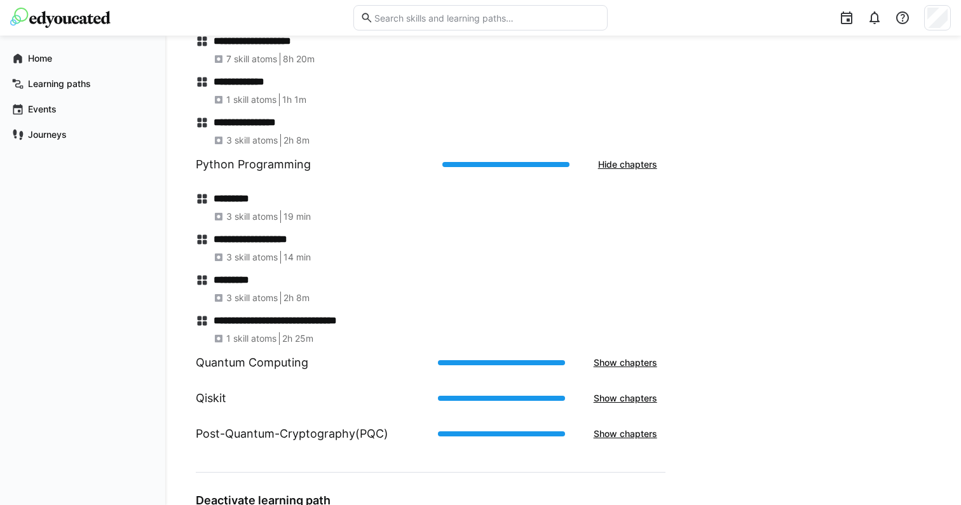
click at [366, 370] on div "Quantum Computing Show chapters" at bounding box center [431, 363] width 470 height 36
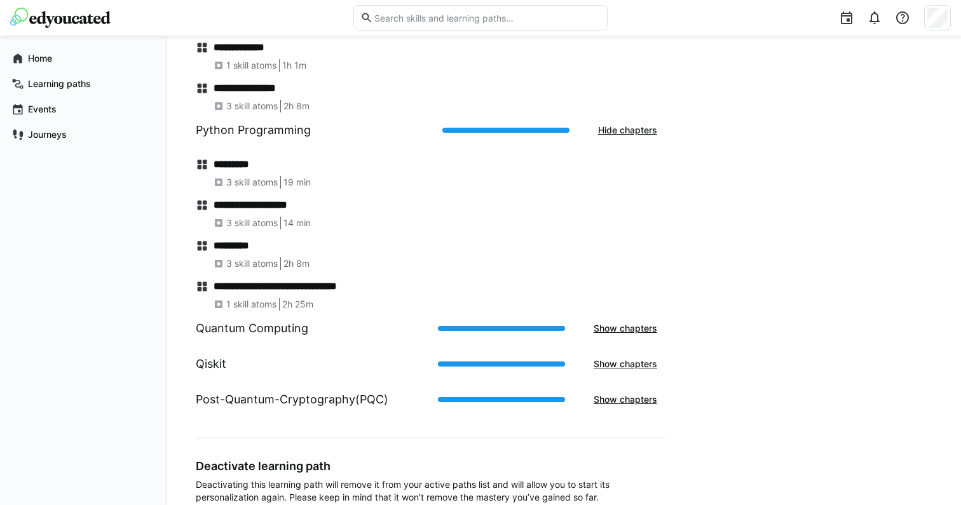
scroll to position [671, 0]
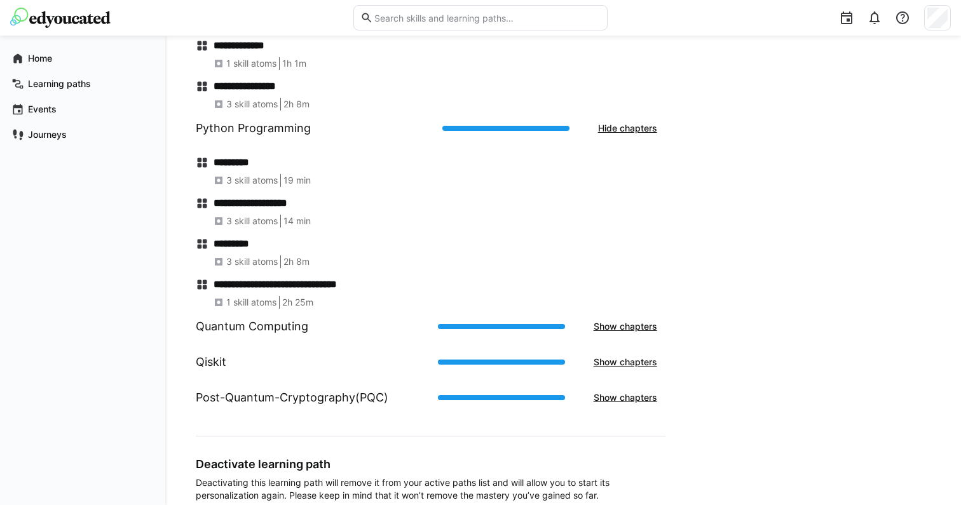
click at [366, 319] on div "Quantum Computing Show chapters" at bounding box center [431, 327] width 470 height 36
click at [651, 327] on span "Show chapters" at bounding box center [625, 326] width 67 height 13
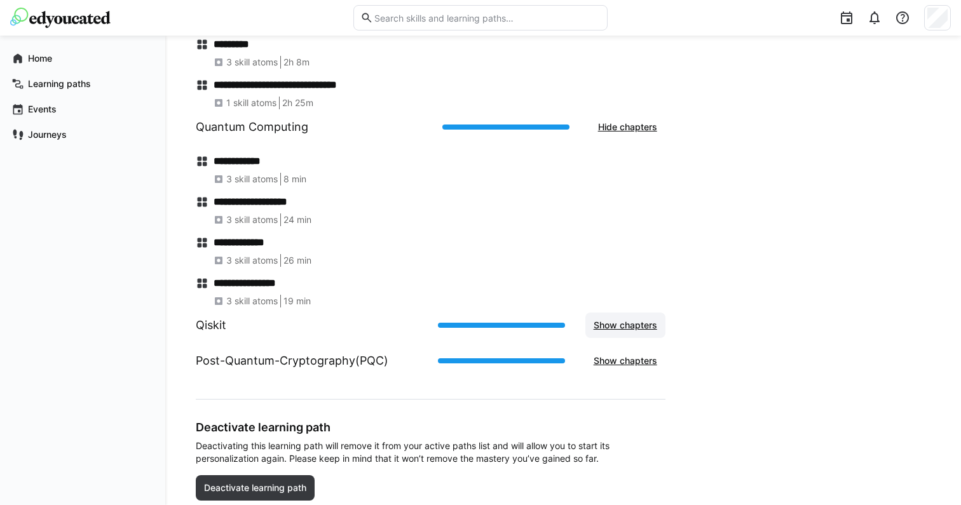
click at [628, 317] on span "Show chapters" at bounding box center [626, 325] width 80 height 25
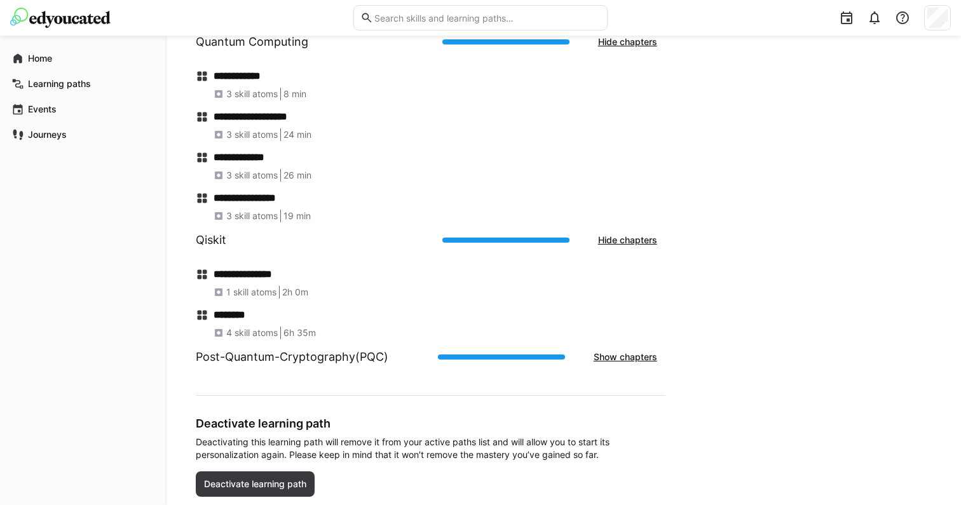
scroll to position [958, 0]
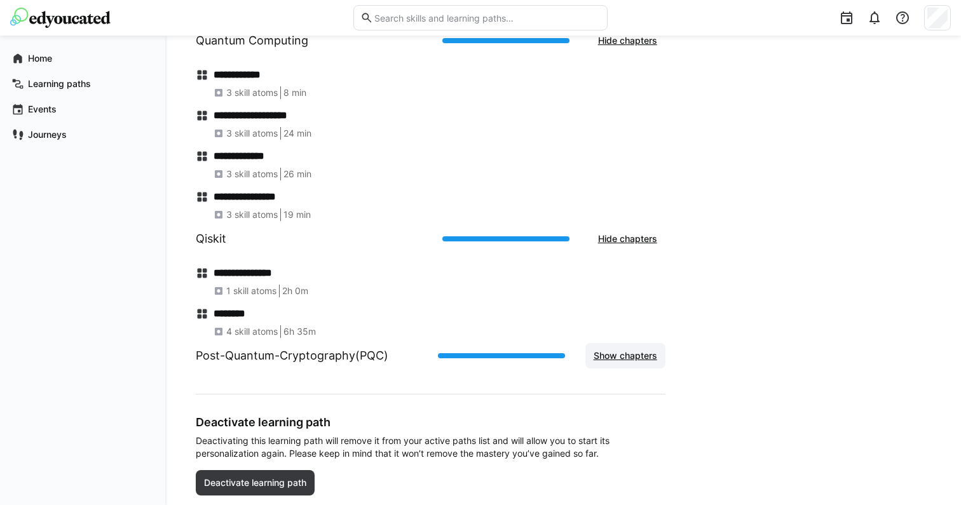
click at [593, 359] on span "Show chapters" at bounding box center [625, 356] width 67 height 13
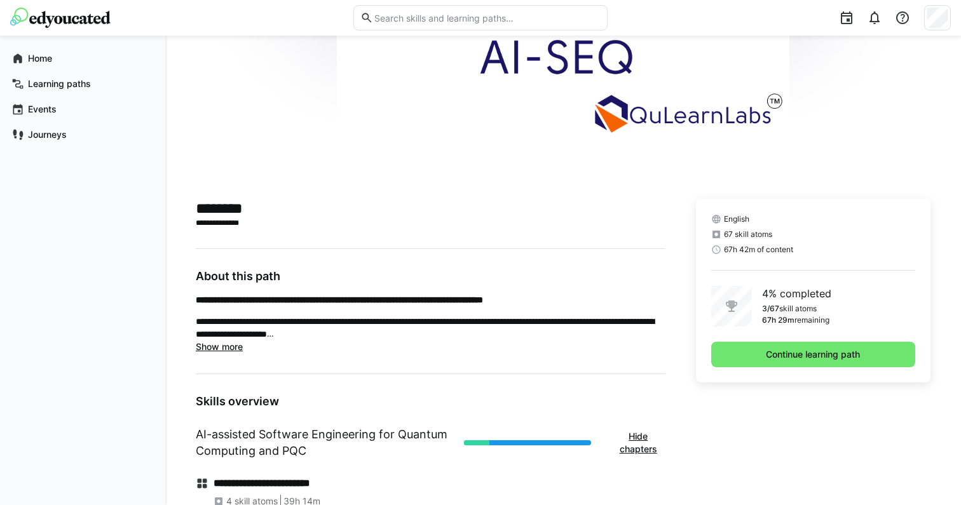
scroll to position [0, 0]
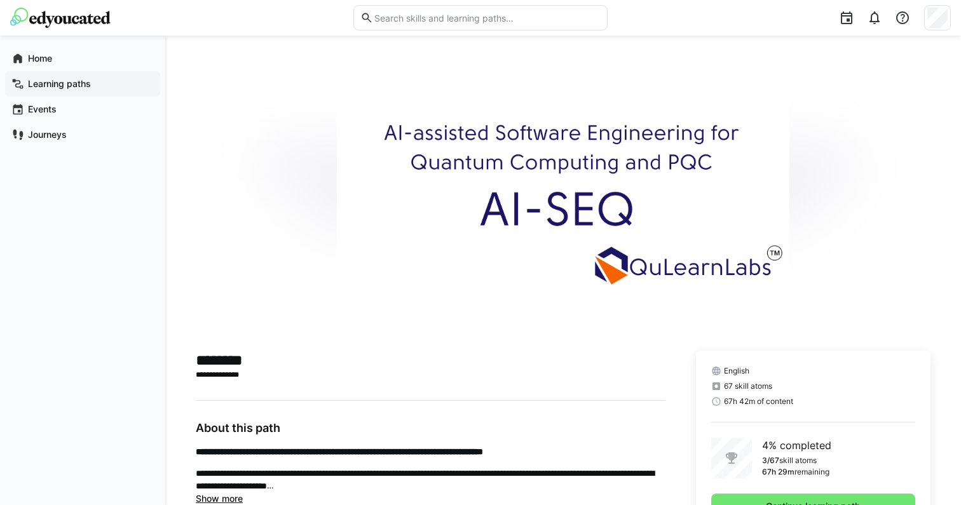
click at [113, 79] on span "Learning paths" at bounding box center [90, 84] width 128 height 13
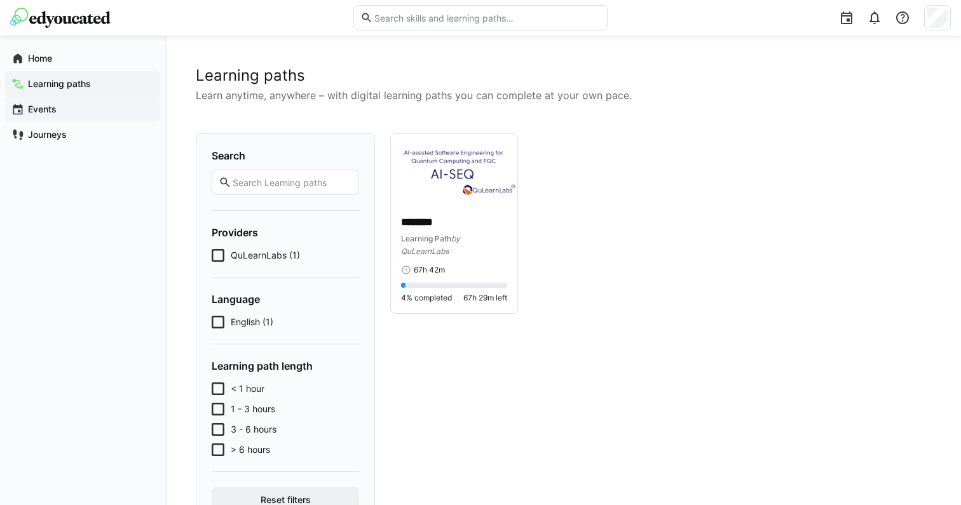
click at [0, 0] on app-navigation-label "Events" at bounding box center [0, 0] width 0 height 0
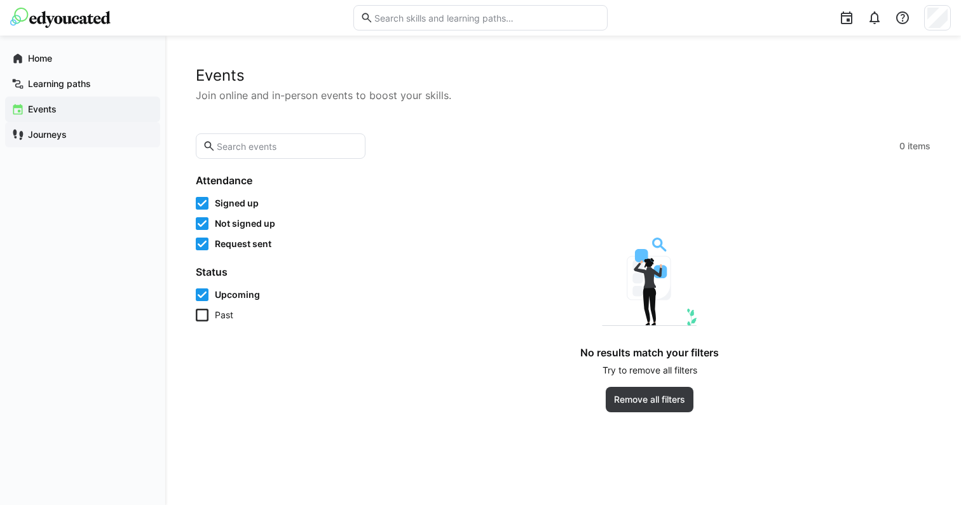
click at [76, 135] on span "Journeys" at bounding box center [90, 134] width 128 height 13
